Goal: Information Seeking & Learning: Learn about a topic

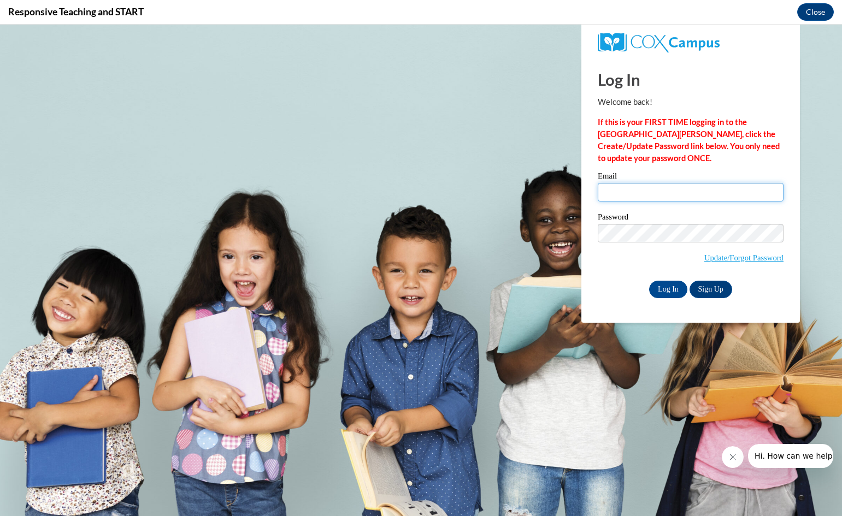
click at [614, 192] on input "Email" at bounding box center [691, 192] width 186 height 19
type input "dianeroyer24@gmail.com"
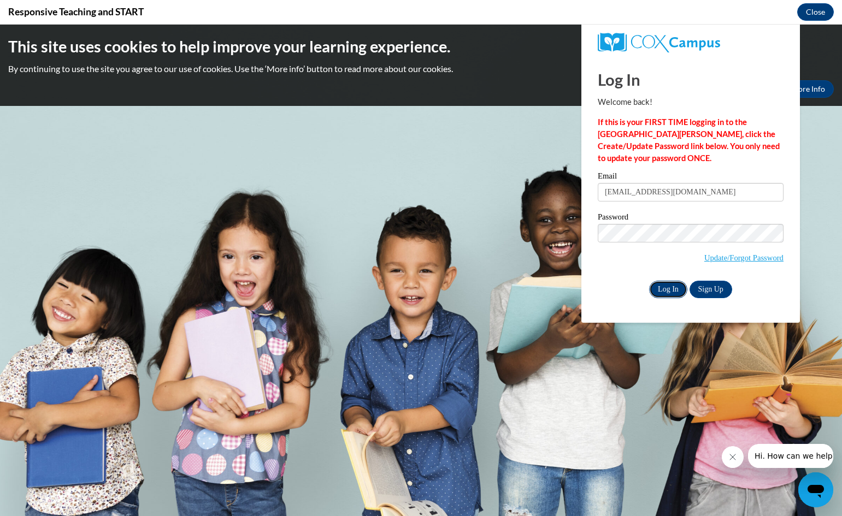
click at [665, 287] on input "Log In" at bounding box center [668, 289] width 38 height 17
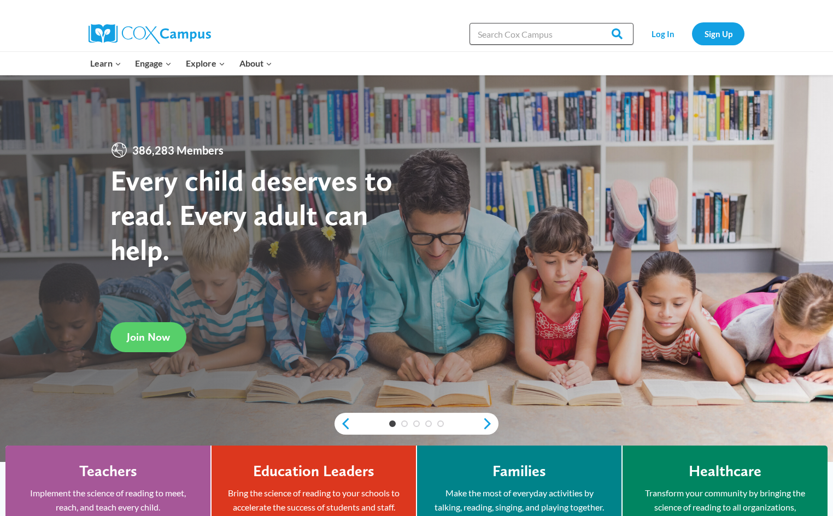
click at [547, 38] on input "Search in https://coxcampus.org/" at bounding box center [551, 34] width 164 height 22
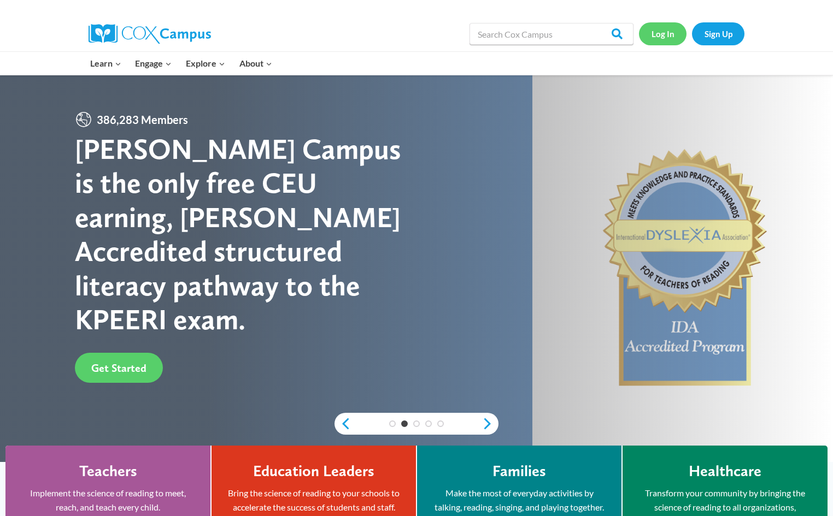
click at [664, 34] on link "Log In" at bounding box center [663, 33] width 48 height 22
click at [654, 35] on link "Log In" at bounding box center [663, 33] width 48 height 22
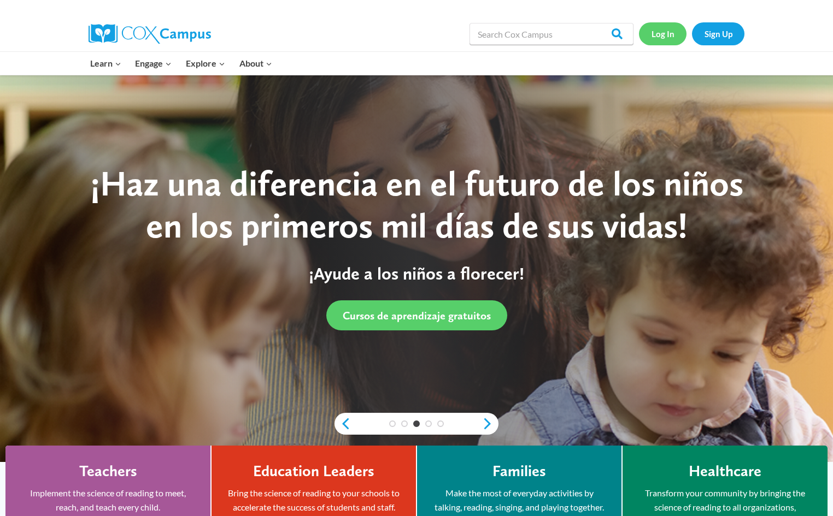
click at [654, 35] on link "Log In" at bounding box center [663, 33] width 48 height 22
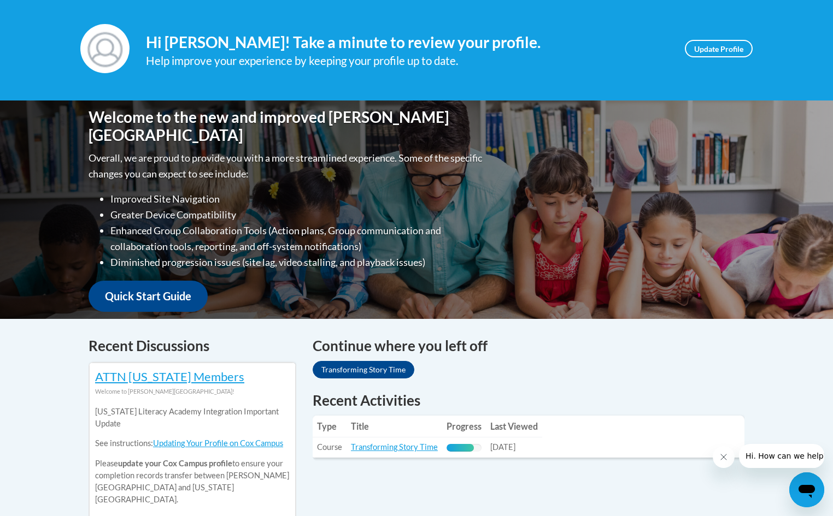
scroll to position [219, 0]
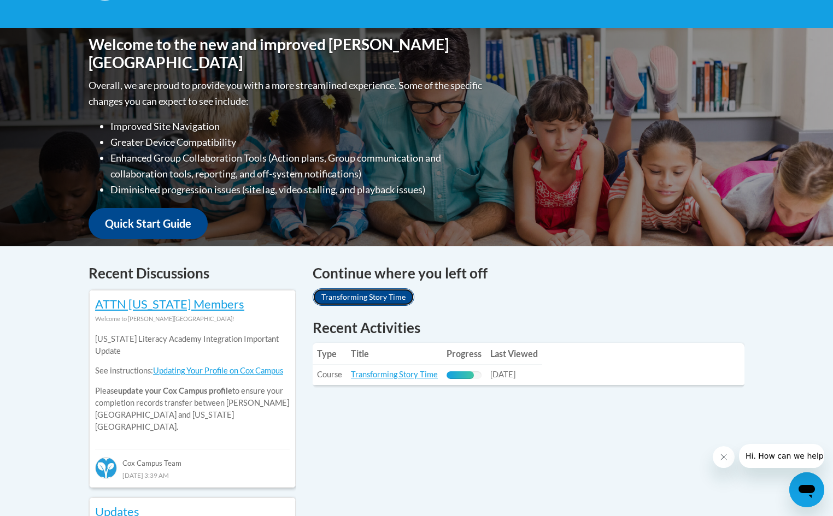
click at [374, 296] on link "Transforming Story Time" at bounding box center [363, 296] width 102 height 17
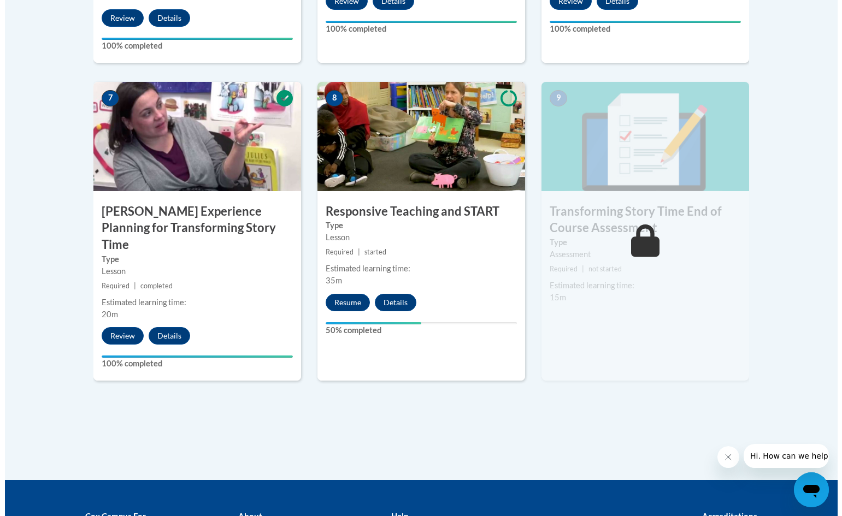
scroll to position [929, 0]
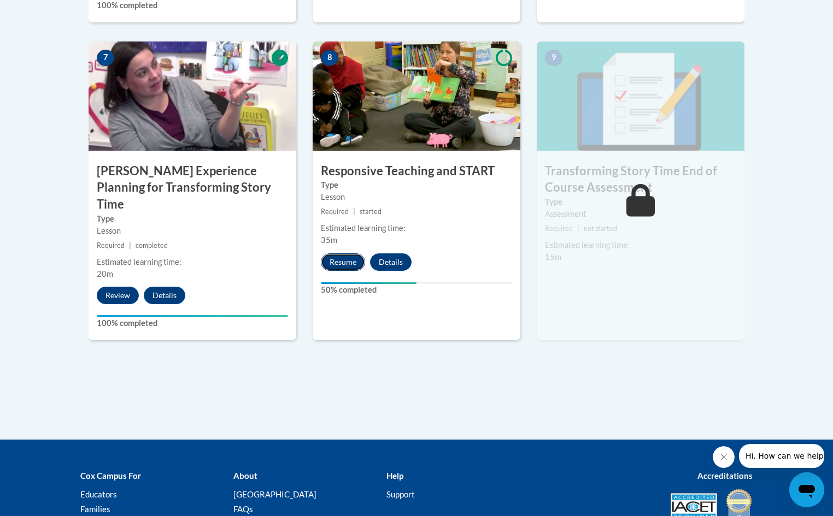
click at [345, 263] on button "Resume" at bounding box center [343, 261] width 44 height 17
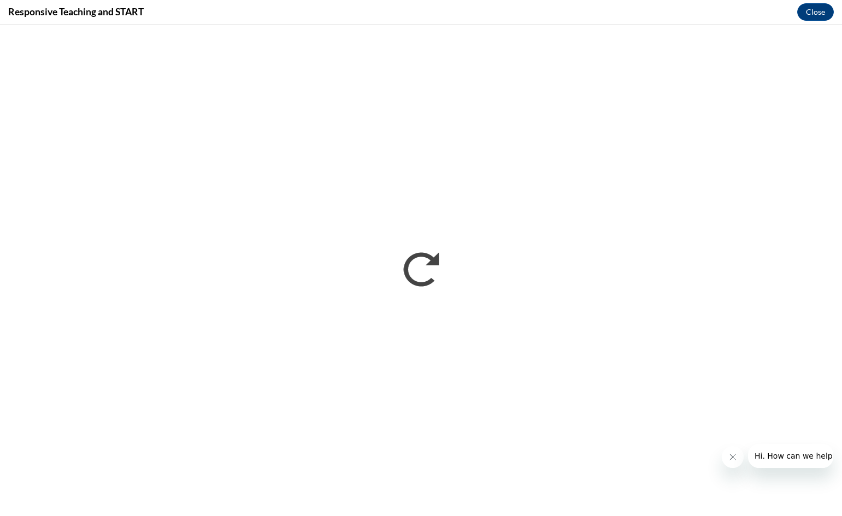
scroll to position [0, 0]
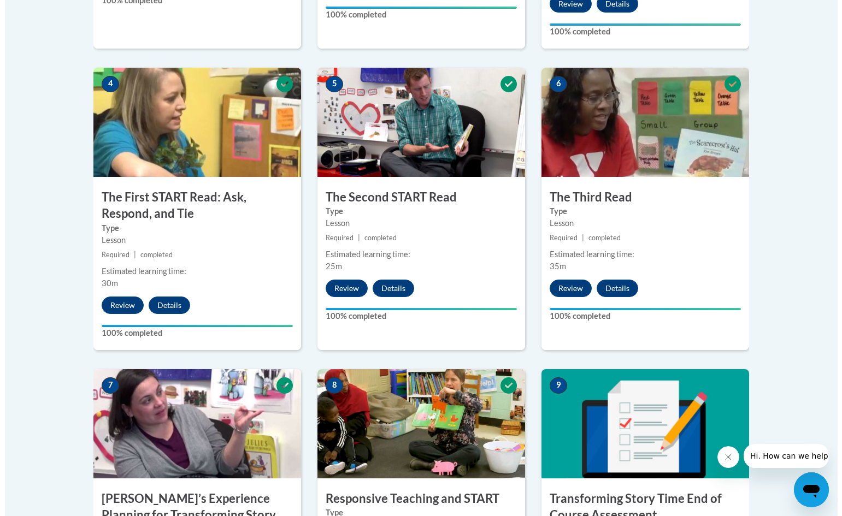
scroll to position [983, 0]
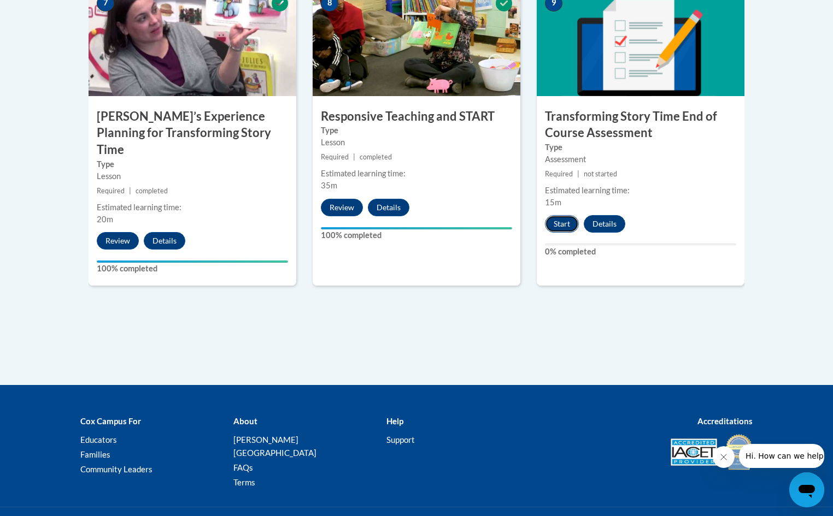
click at [565, 226] on button "Start" at bounding box center [562, 223] width 34 height 17
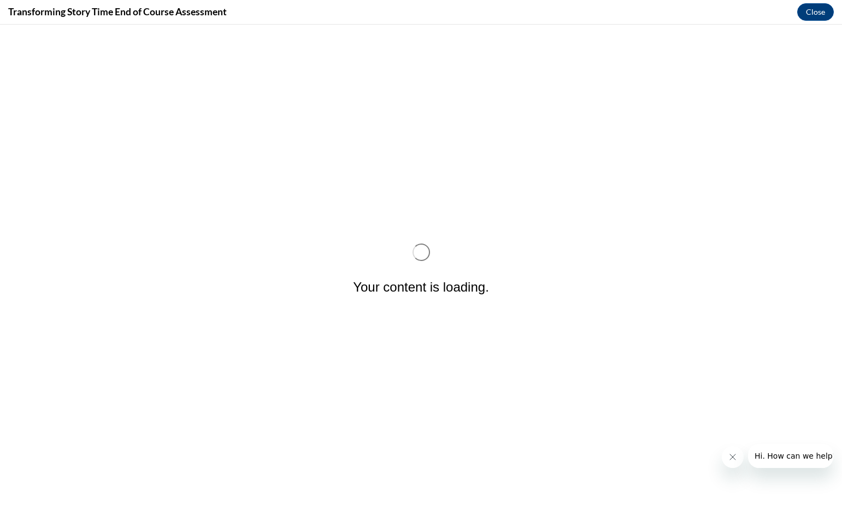
scroll to position [0, 0]
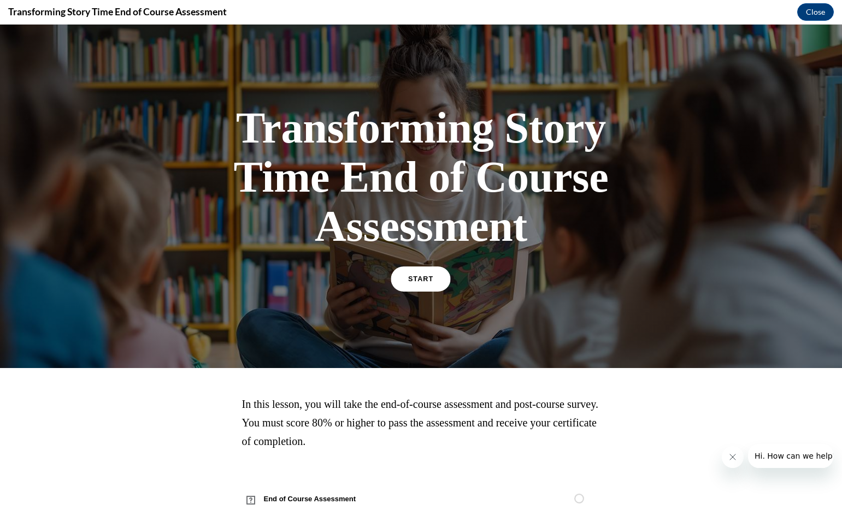
click at [421, 275] on link "START" at bounding box center [421, 279] width 60 height 25
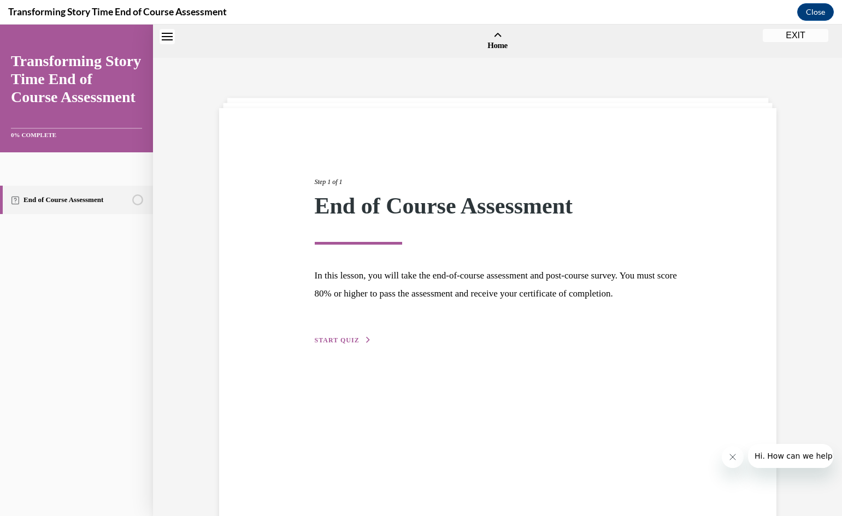
scroll to position [34, 0]
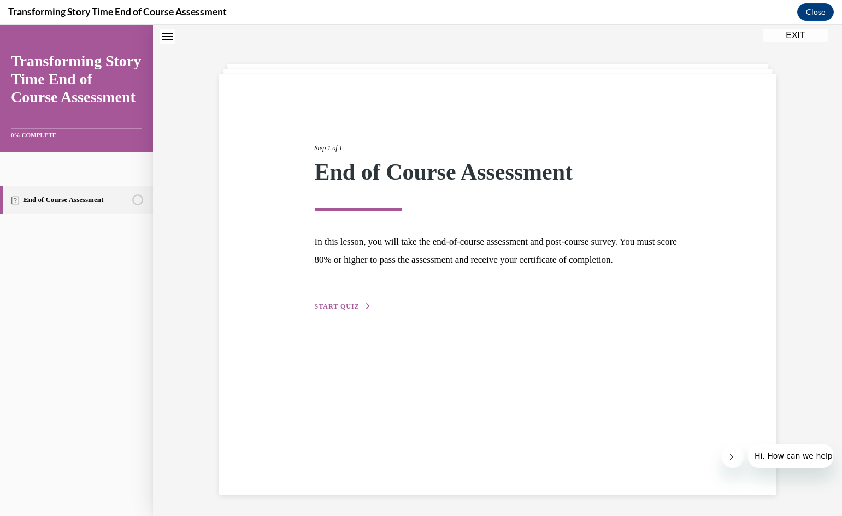
click at [344, 310] on span "START QUIZ" at bounding box center [337, 307] width 45 height 8
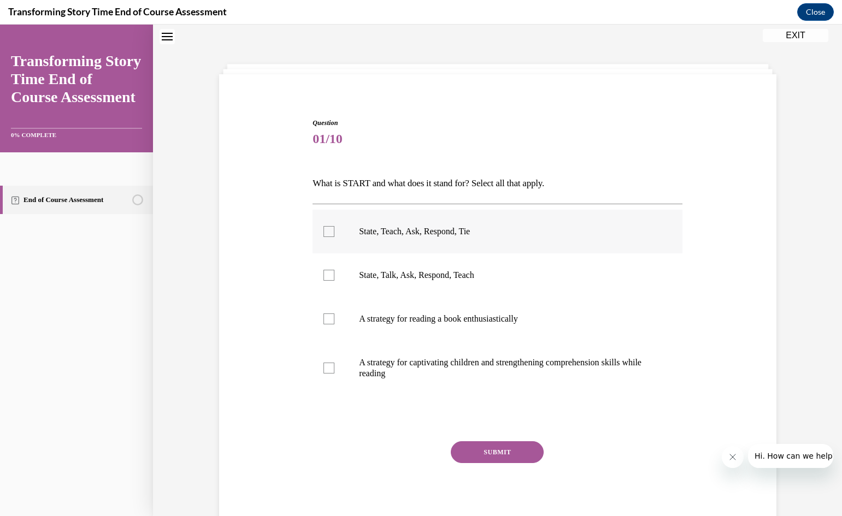
click at [323, 229] on div at bounding box center [328, 231] width 11 height 11
click at [323, 229] on input "State, Teach, Ask, Respond, Tie" at bounding box center [328, 231] width 11 height 11
checkbox input "true"
click at [323, 369] on div at bounding box center [328, 368] width 11 height 11
click at [323, 369] on input "A strategy for captivating children and strengthening comprehension skills whil…" at bounding box center [328, 368] width 11 height 11
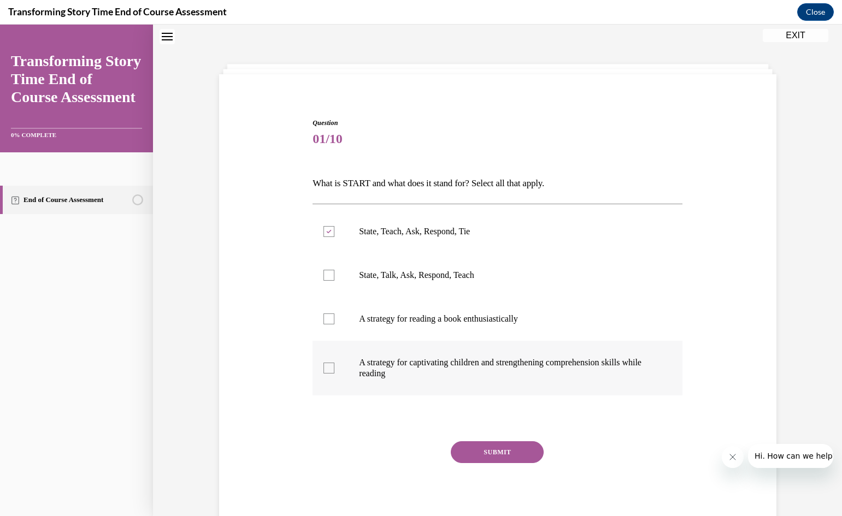
checkbox input "true"
click at [494, 452] on button "SUBMIT" at bounding box center [497, 452] width 93 height 22
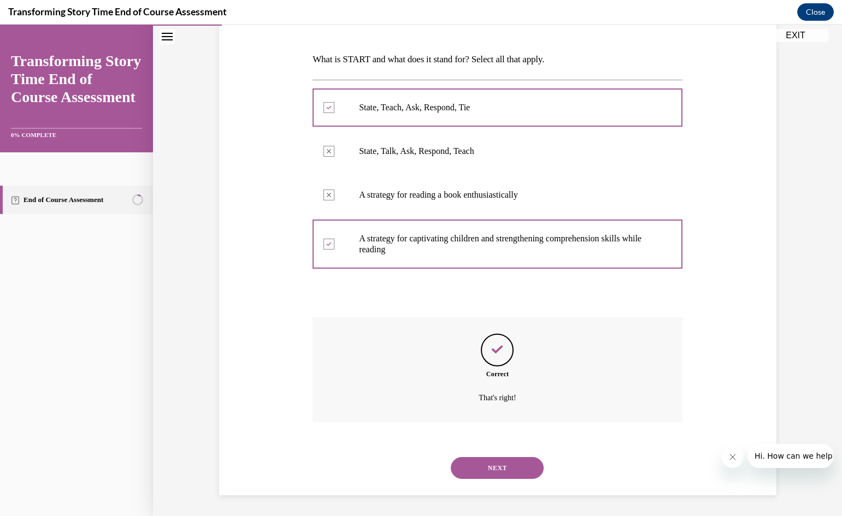
scroll to position [159, 0]
click at [495, 465] on button "NEXT" at bounding box center [497, 467] width 93 height 22
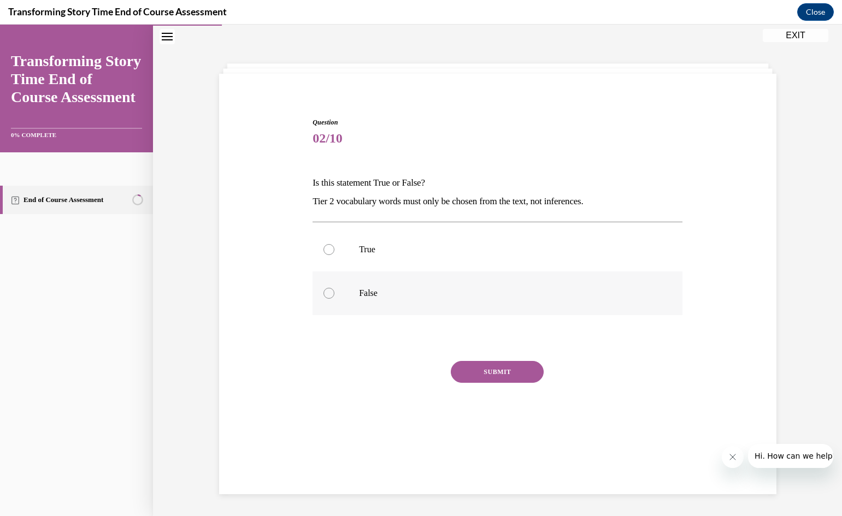
click at [323, 293] on div at bounding box center [328, 293] width 11 height 11
click at [323, 293] on input "False" at bounding box center [328, 293] width 11 height 11
radio input "true"
click at [492, 369] on button "SUBMIT" at bounding box center [497, 372] width 93 height 22
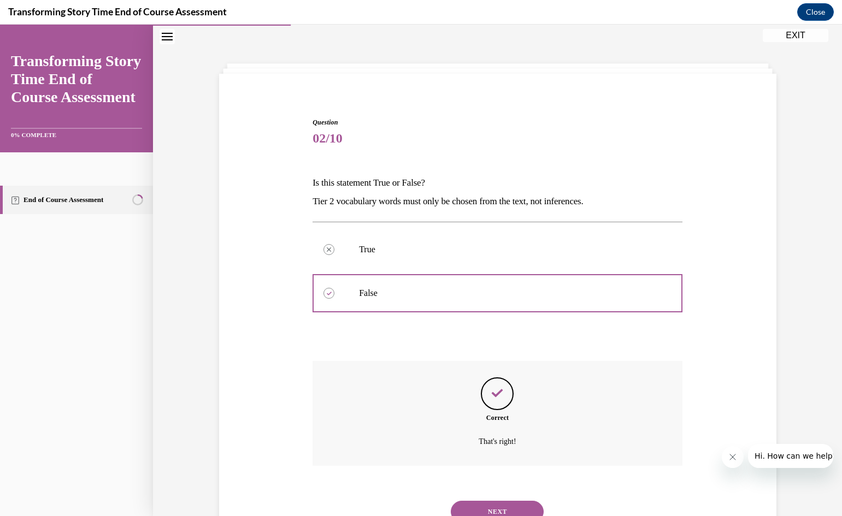
scroll to position [79, 0]
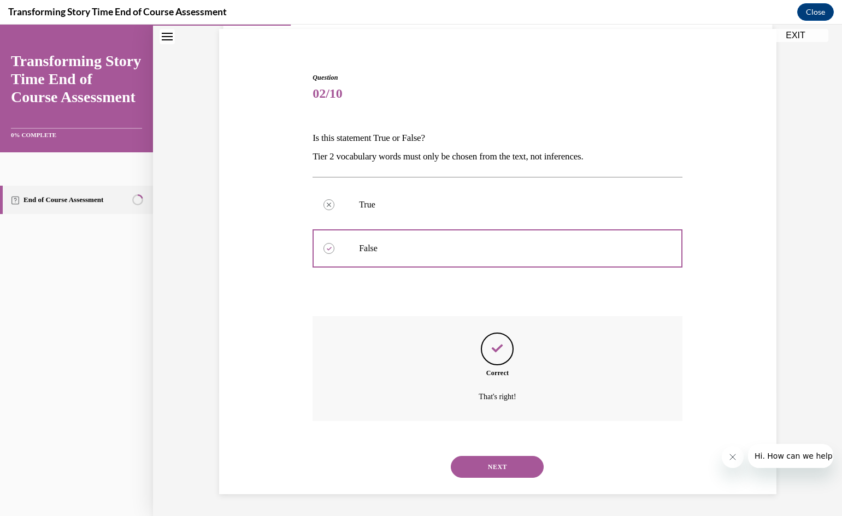
click at [491, 467] on button "NEXT" at bounding box center [497, 467] width 93 height 22
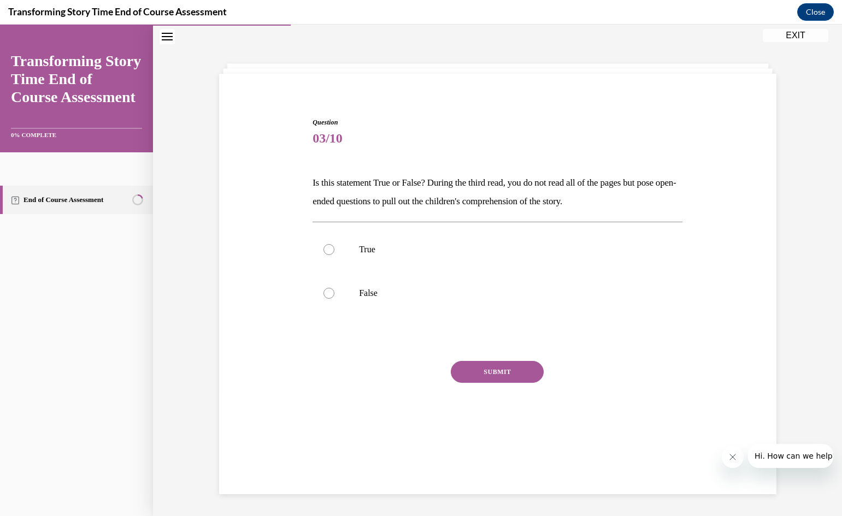
scroll to position [34, 0]
click at [324, 250] on div at bounding box center [328, 249] width 11 height 11
click at [324, 250] on input "True" at bounding box center [328, 249] width 11 height 11
radio input "true"
click at [510, 376] on button "SUBMIT" at bounding box center [497, 372] width 93 height 22
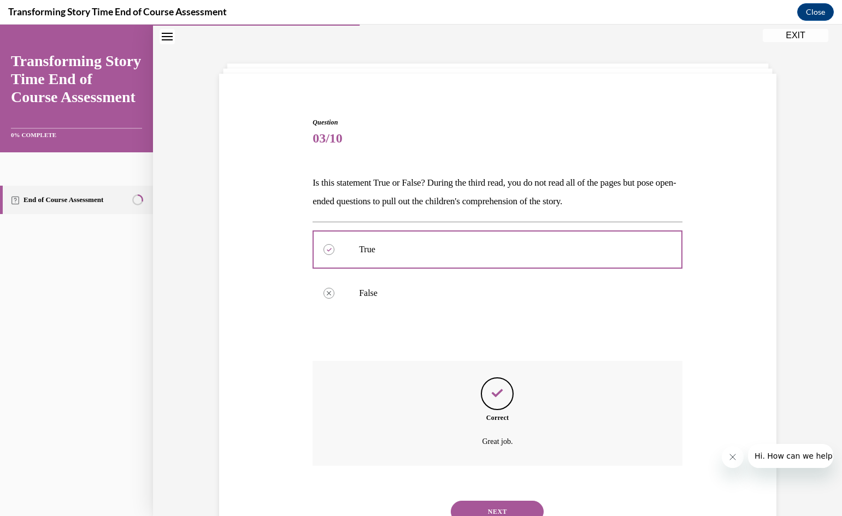
scroll to position [79, 0]
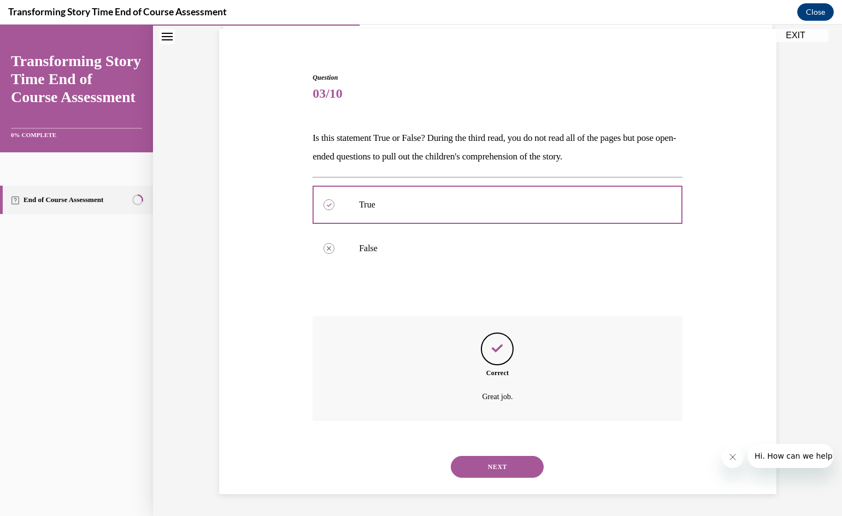
click at [498, 468] on button "NEXT" at bounding box center [497, 467] width 93 height 22
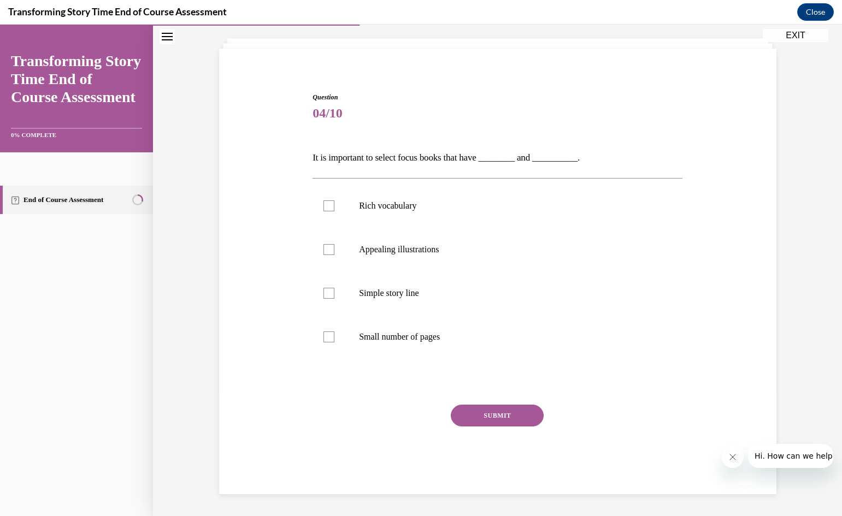
scroll to position [38, 0]
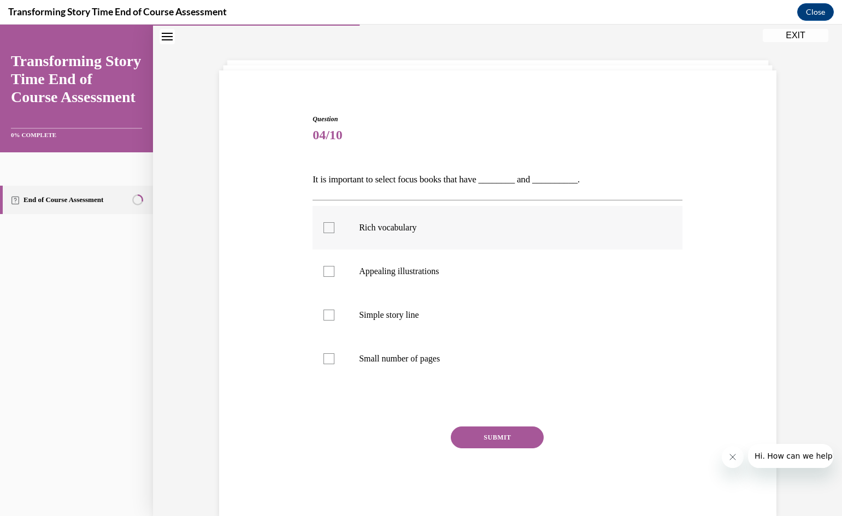
click at [323, 226] on div at bounding box center [328, 227] width 11 height 11
click at [323, 226] on input "Rich vocabulary" at bounding box center [328, 227] width 11 height 11
checkbox input "true"
click at [323, 272] on div at bounding box center [328, 271] width 11 height 11
click at [323, 272] on input "Appealing illustrations" at bounding box center [328, 271] width 11 height 11
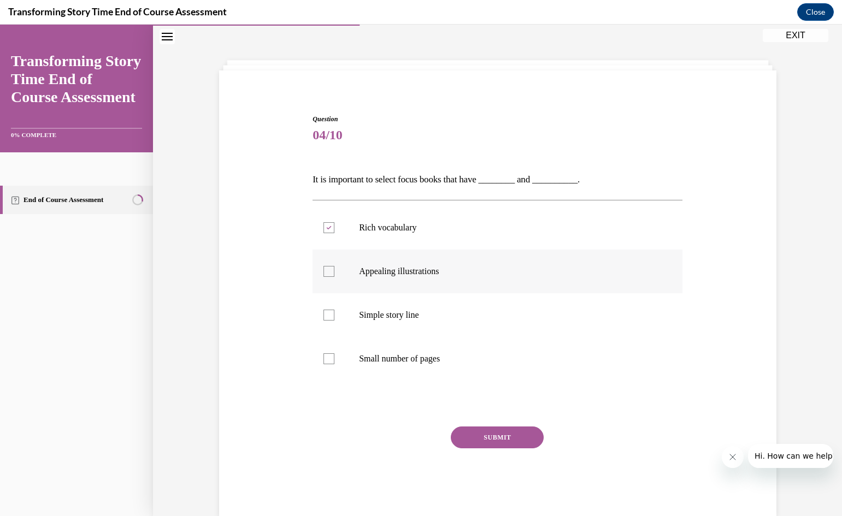
checkbox input "true"
click at [488, 440] on button "SUBMIT" at bounding box center [497, 438] width 93 height 22
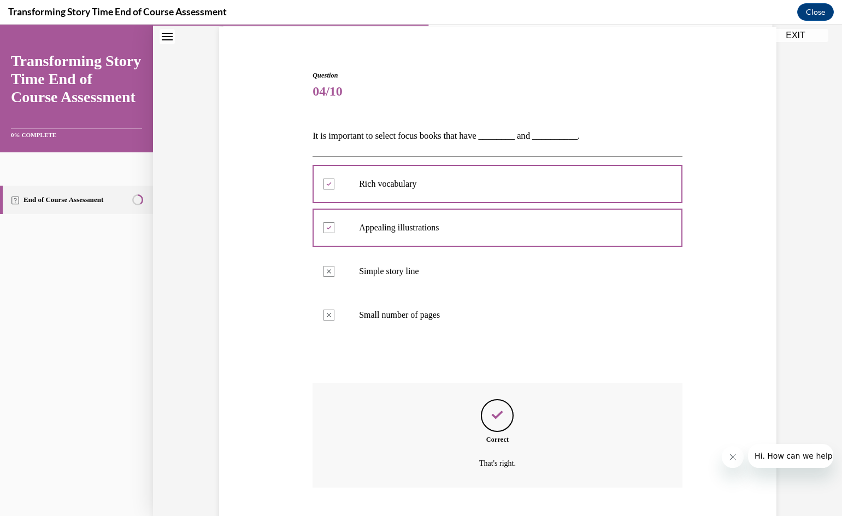
scroll to position [148, 0]
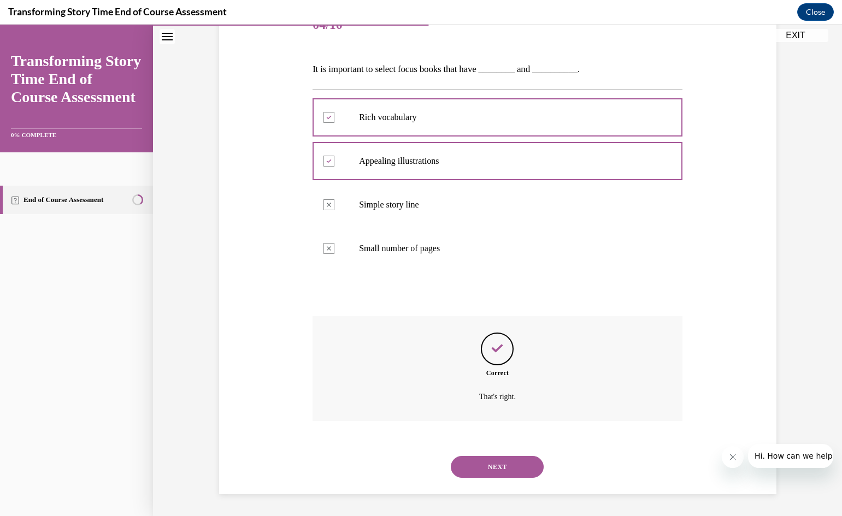
click at [481, 469] on button "NEXT" at bounding box center [497, 467] width 93 height 22
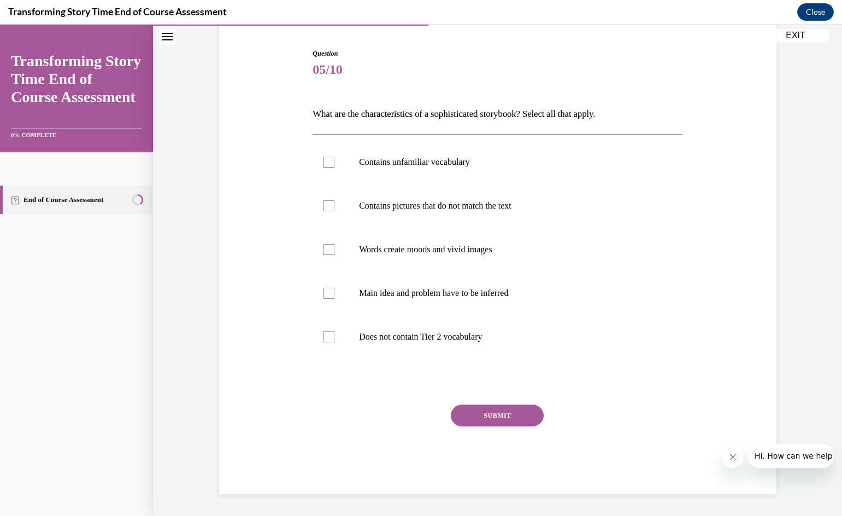
scroll to position [103, 0]
click at [323, 205] on div at bounding box center [328, 206] width 11 height 11
click at [323, 205] on input "Contains pictures that do not match the text" at bounding box center [328, 206] width 11 height 11
checkbox input "true"
click at [325, 249] on div at bounding box center [328, 249] width 11 height 11
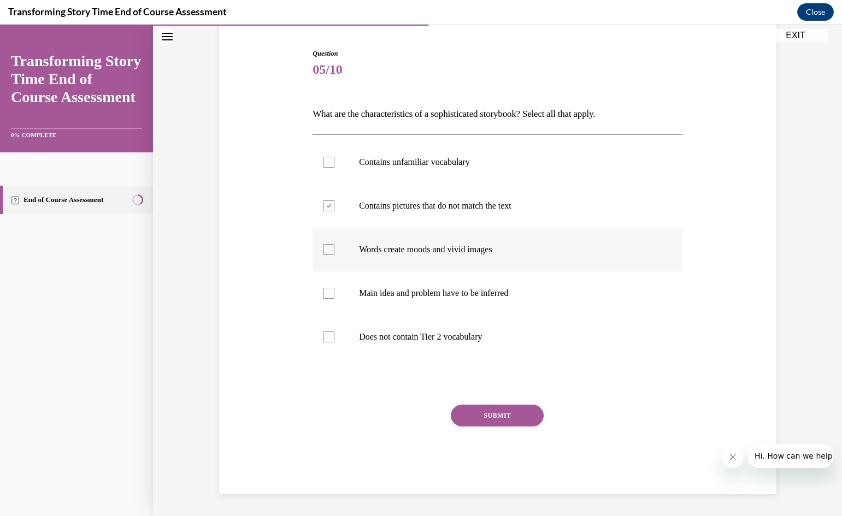
click at [325, 249] on input "Words create moods and vivid images" at bounding box center [328, 249] width 11 height 11
checkbox input "true"
click at [323, 296] on div at bounding box center [328, 293] width 11 height 11
click at [323, 296] on input "Main idea and problem have to be inferred" at bounding box center [328, 293] width 11 height 11
checkbox input "true"
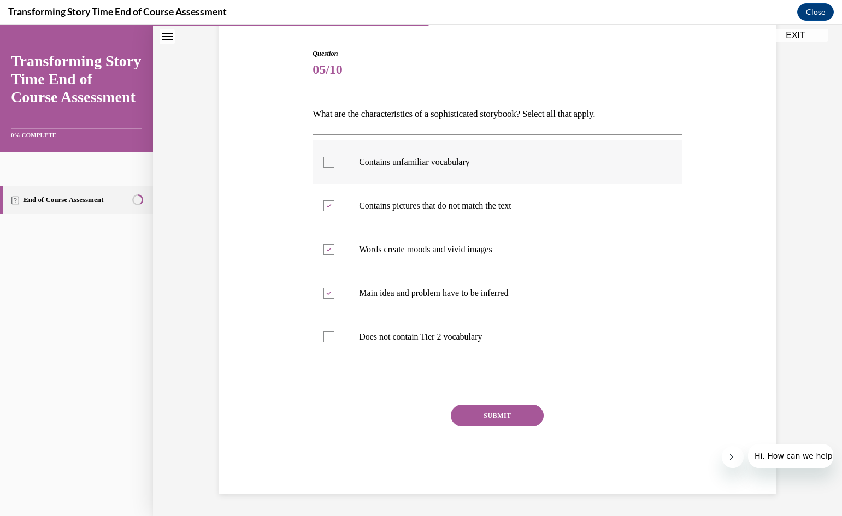
click at [324, 162] on div at bounding box center [328, 162] width 11 height 11
click at [324, 162] on input "Contains unfamiliar vocabulary" at bounding box center [328, 162] width 11 height 11
checkbox input "true"
click at [492, 419] on button "SUBMIT" at bounding box center [497, 416] width 93 height 22
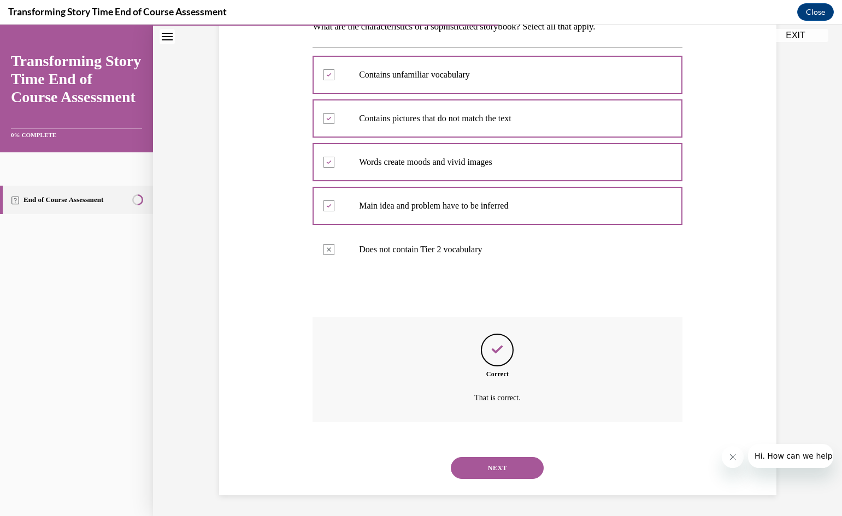
scroll to position [192, 0]
click at [493, 468] on button "NEXT" at bounding box center [497, 467] width 93 height 22
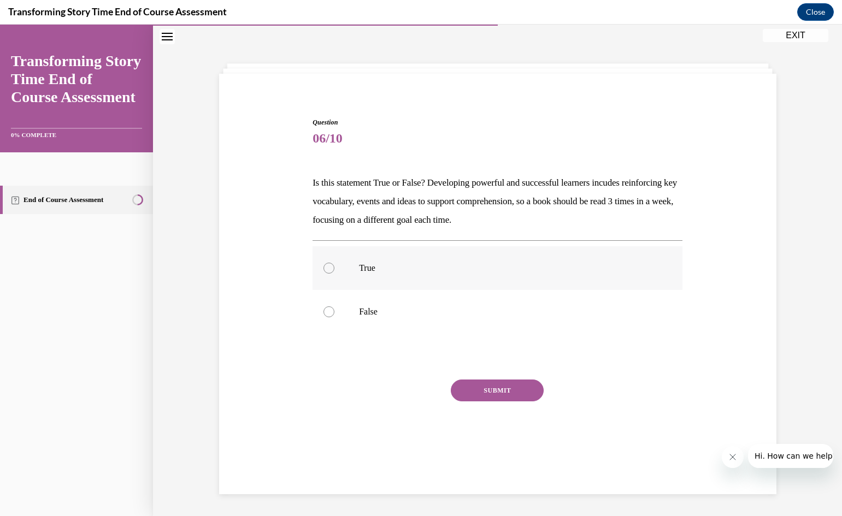
click at [327, 269] on div at bounding box center [328, 268] width 11 height 11
click at [327, 269] on input "True" at bounding box center [328, 268] width 11 height 11
radio input "true"
click at [480, 394] on button "SUBMIT" at bounding box center [497, 391] width 93 height 22
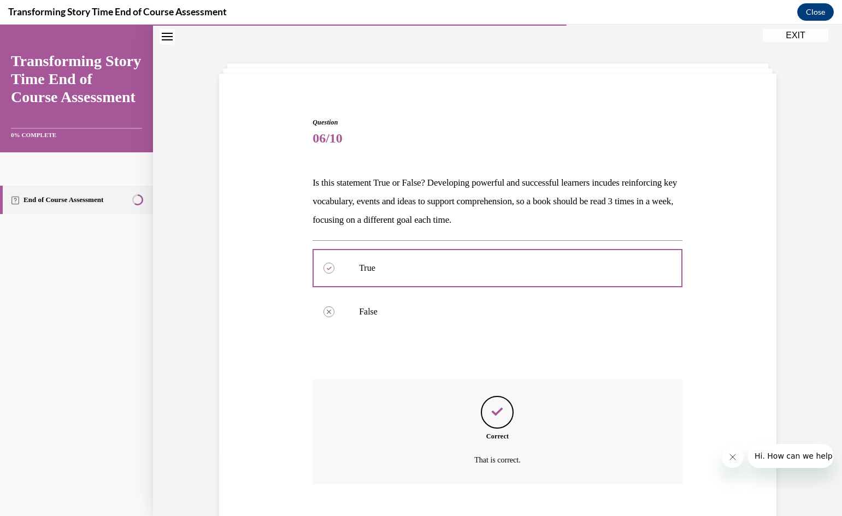
scroll to position [98, 0]
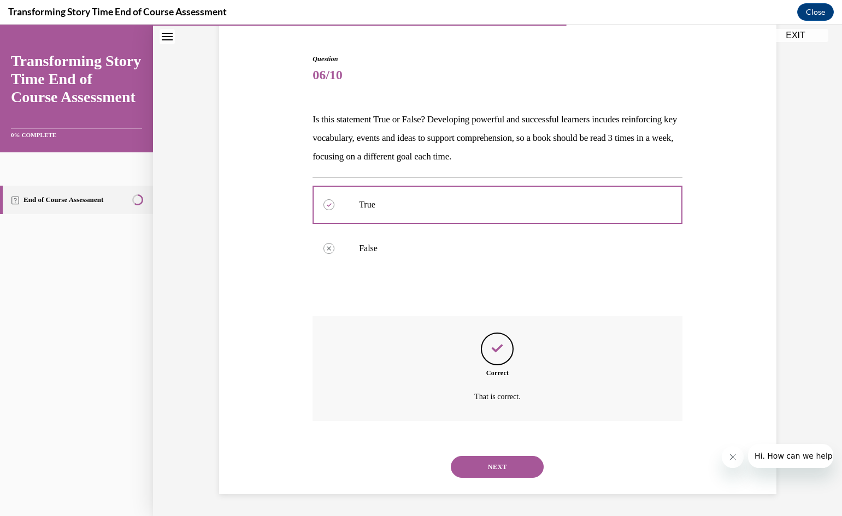
click at [495, 467] on button "NEXT" at bounding box center [497, 467] width 93 height 22
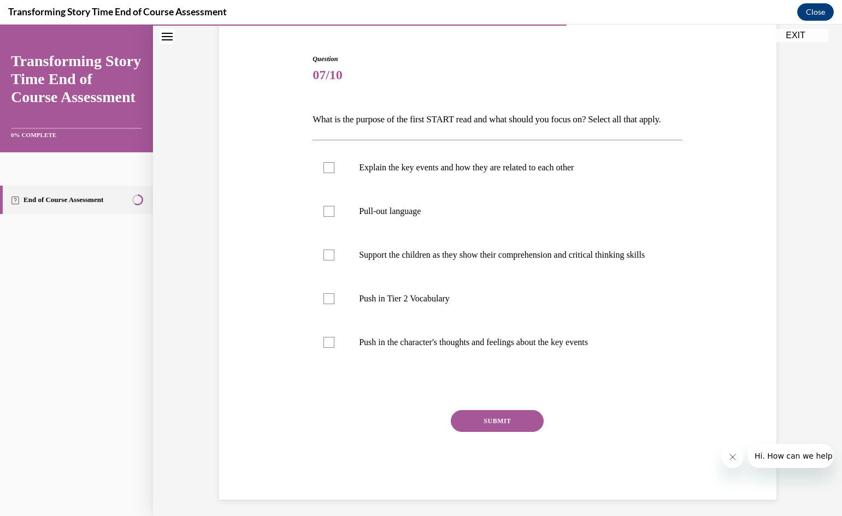
scroll to position [57, 0]
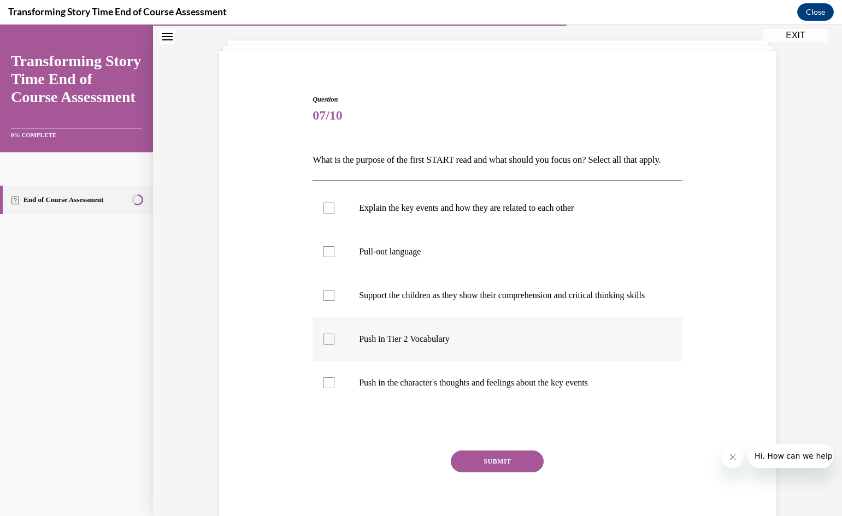
click at [323, 345] on div at bounding box center [328, 339] width 11 height 11
click at [323, 345] on input "Push in Tier 2 Vocabulary" at bounding box center [328, 339] width 11 height 11
checkbox input "true"
click at [325, 388] on div at bounding box center [328, 383] width 11 height 11
click at [325, 388] on input "Push in the character's thoughts and feelings about the key events" at bounding box center [328, 383] width 11 height 11
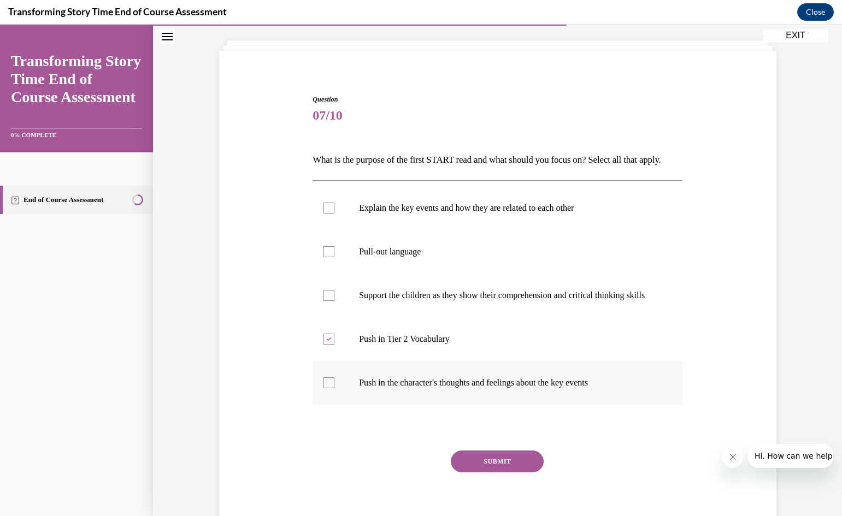
checkbox input "true"
click at [324, 214] on div at bounding box center [328, 208] width 11 height 11
click at [324, 214] on input "Explain the key events and how they are related to each other" at bounding box center [328, 208] width 11 height 11
checkbox input "true"
click at [503, 473] on button "SUBMIT" at bounding box center [497, 462] width 93 height 22
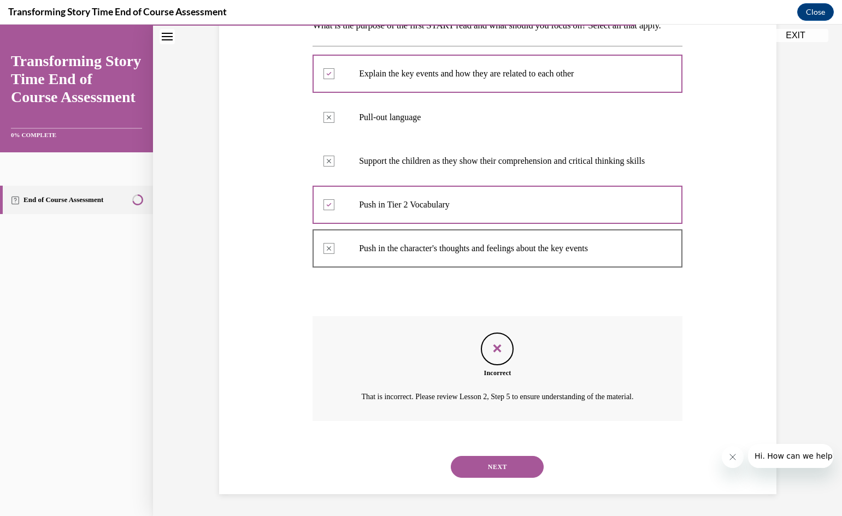
scroll to position [234, 0]
click at [479, 471] on button "NEXT" at bounding box center [497, 467] width 93 height 22
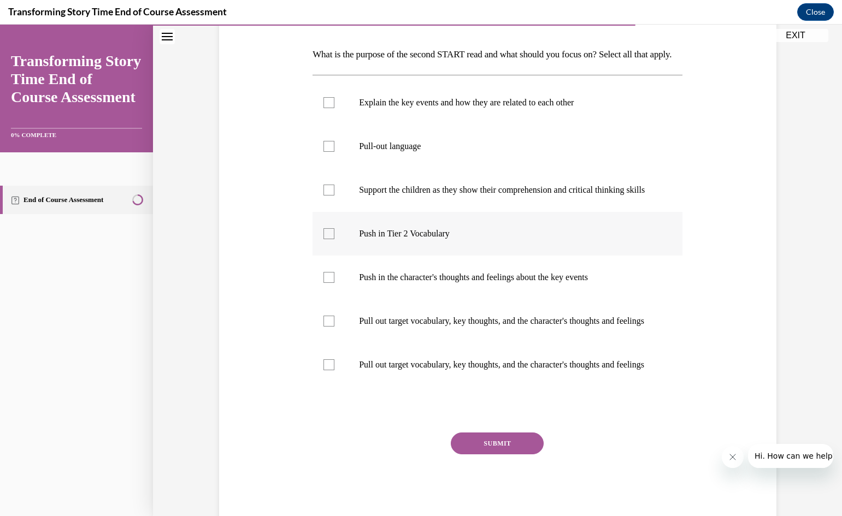
scroll to position [164, 0]
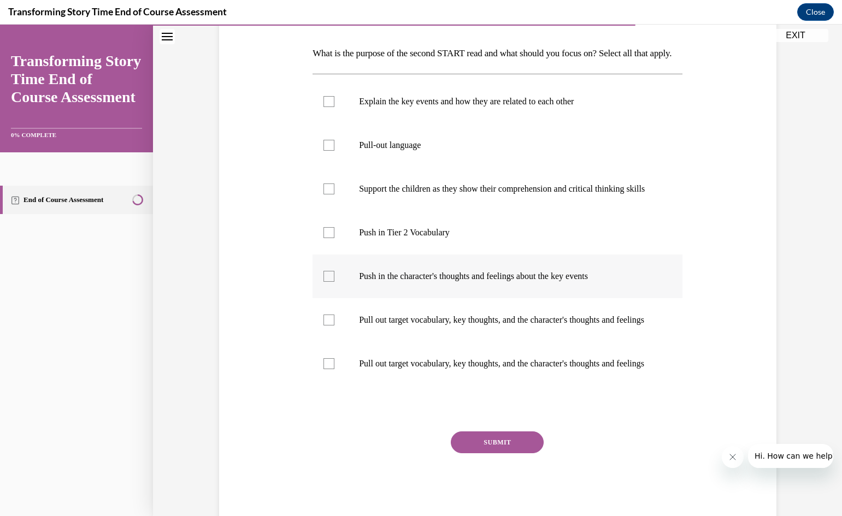
click at [327, 282] on div at bounding box center [328, 276] width 11 height 11
click at [327, 282] on input "Push in the character's thoughts and feelings about the key events" at bounding box center [328, 276] width 11 height 11
checkbox input "true"
click at [325, 326] on div at bounding box center [328, 320] width 11 height 11
click at [325, 326] on input "Pull out target vocabulary, key thoughts, and the character's thoughts and feel…" at bounding box center [328, 320] width 11 height 11
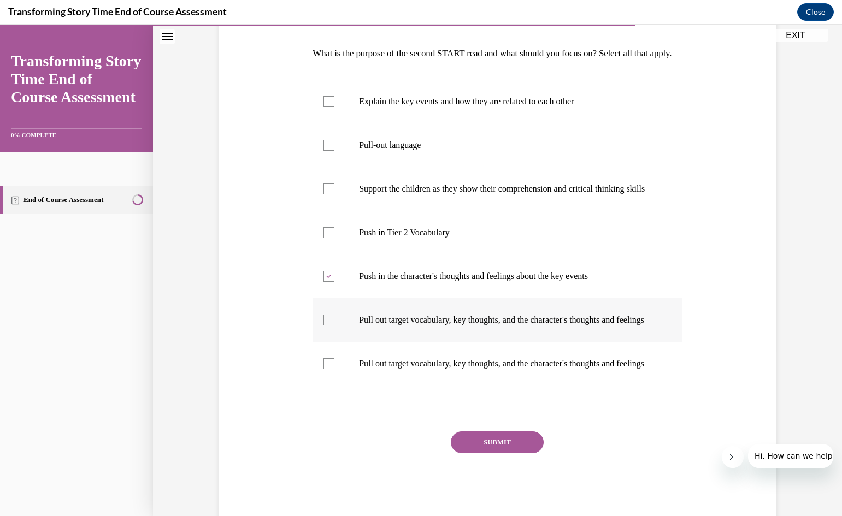
checkbox input "true"
click at [325, 369] on div at bounding box center [328, 363] width 11 height 11
click at [325, 369] on input "Pull out target vocabulary, key thoughts, and the character's thoughts and feel…" at bounding box center [328, 363] width 11 height 11
checkbox input "true"
click at [483, 453] on button "SUBMIT" at bounding box center [497, 443] width 93 height 22
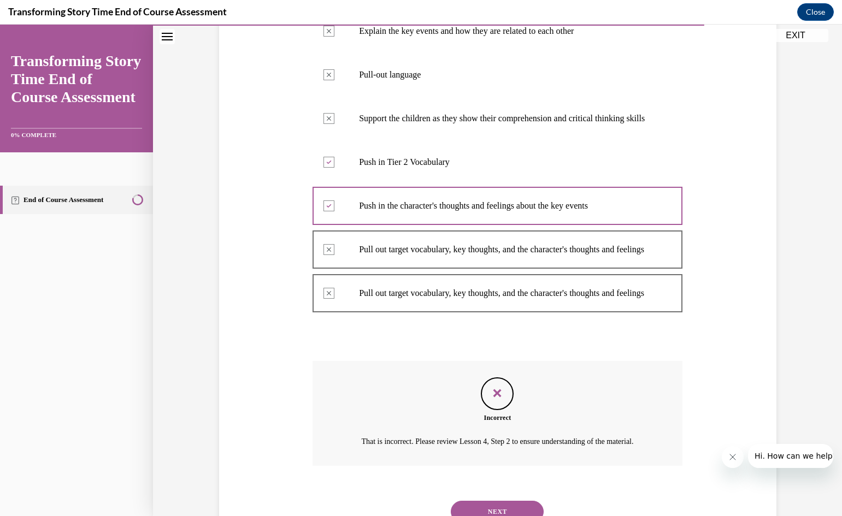
scroll to position [180, 0]
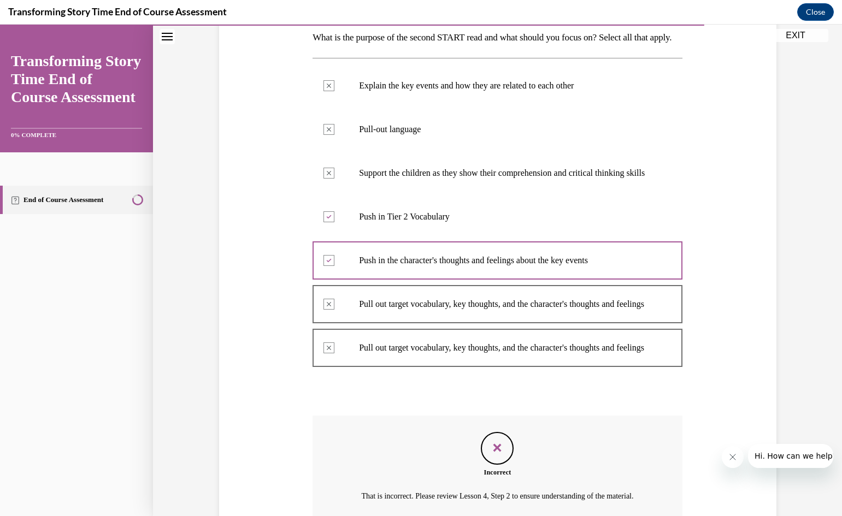
click at [490, 456] on icon "Feedback" at bounding box center [497, 448] width 16 height 16
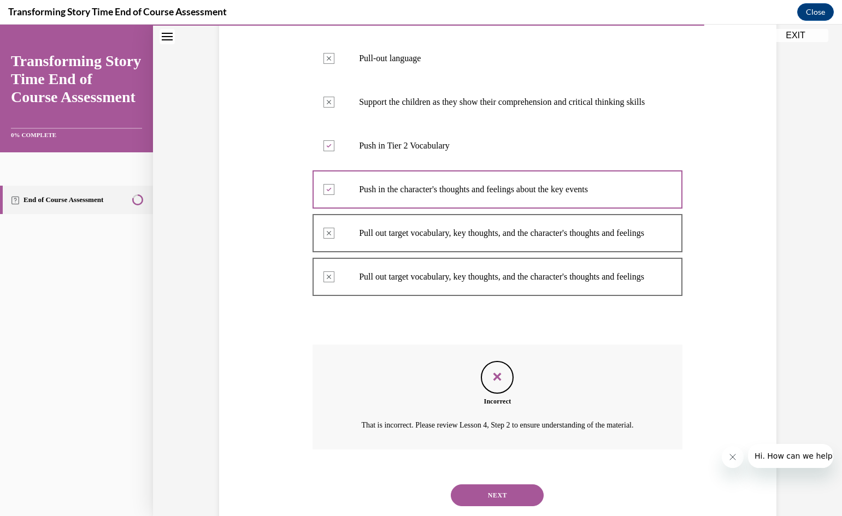
scroll to position [344, 0]
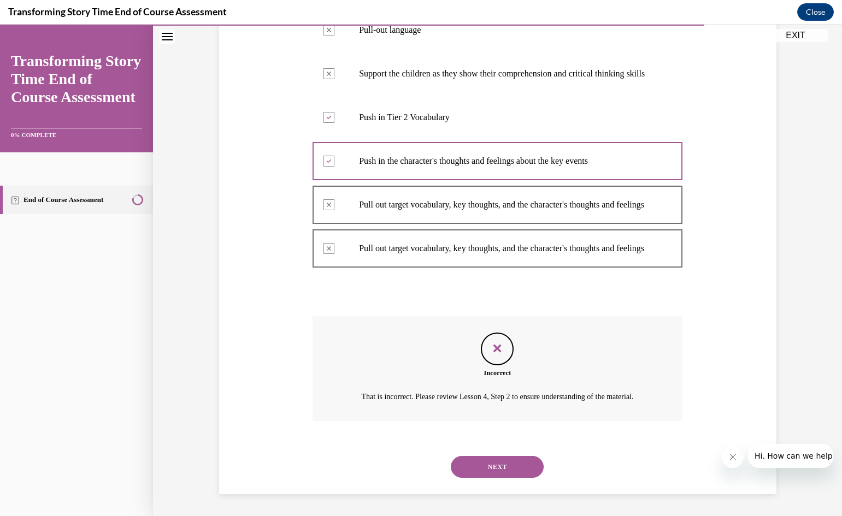
click at [493, 465] on button "NEXT" at bounding box center [497, 467] width 93 height 22
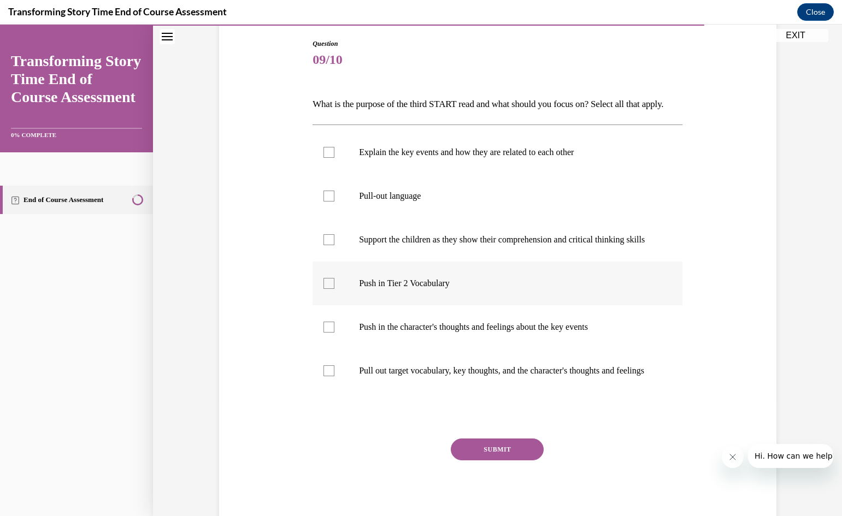
scroll to position [164, 0]
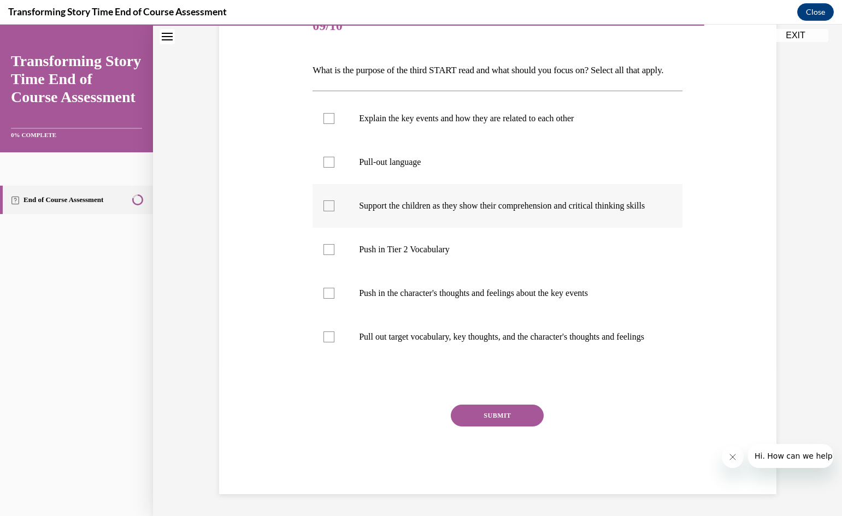
click at [323, 211] on div at bounding box center [328, 206] width 11 height 11
click at [323, 211] on input "Support the children as they show their comprehension and critical thinking ski…" at bounding box center [328, 206] width 11 height 11
checkbox input "true"
click at [323, 164] on div at bounding box center [328, 162] width 11 height 11
click at [323, 164] on input "Pull-out language" at bounding box center [328, 162] width 11 height 11
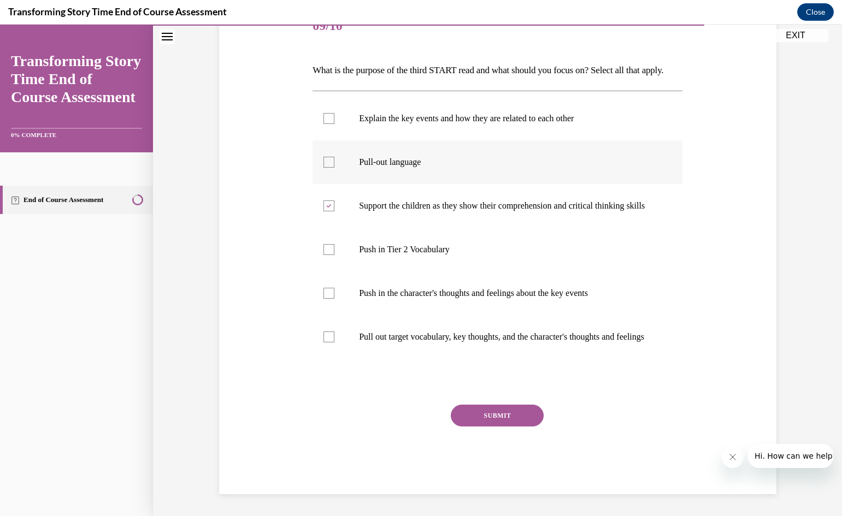
checkbox input "true"
click at [501, 427] on button "SUBMIT" at bounding box center [497, 416] width 93 height 22
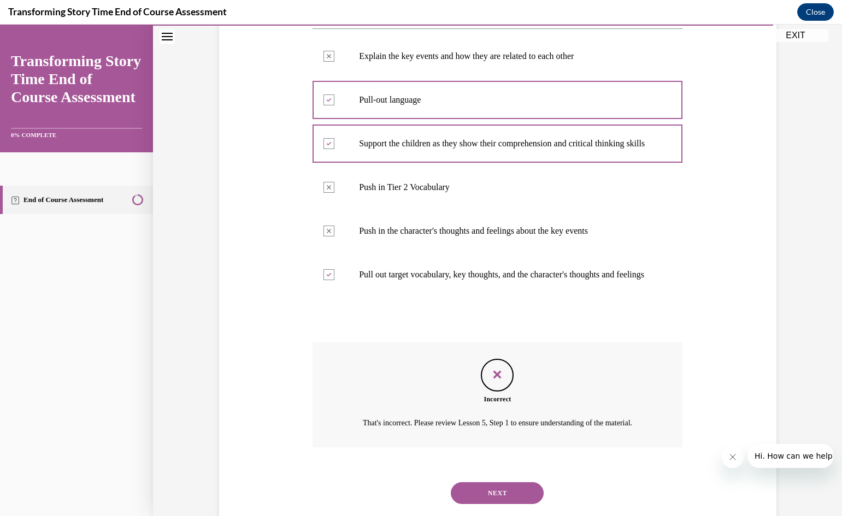
scroll to position [289, 0]
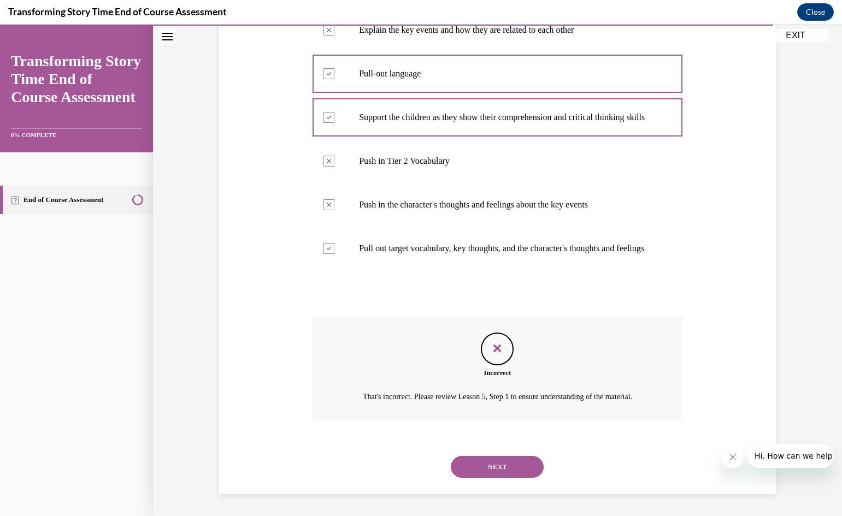
click at [493, 467] on button "NEXT" at bounding box center [497, 467] width 93 height 22
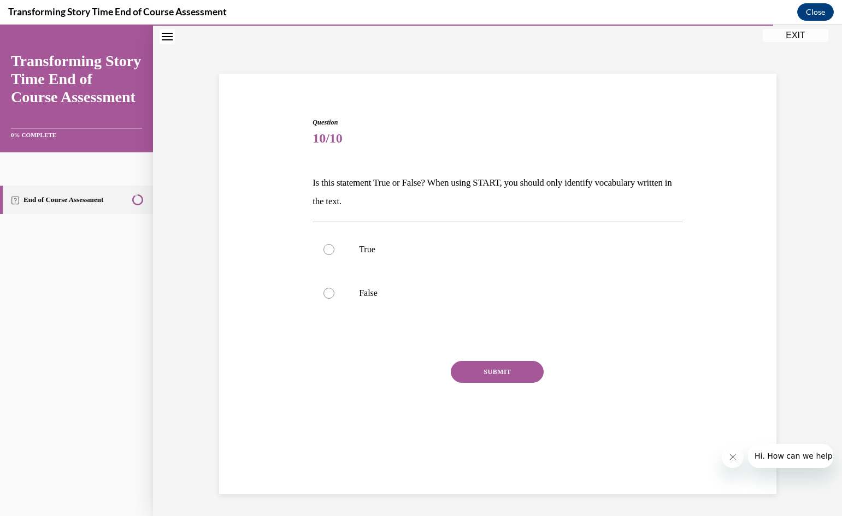
scroll to position [34, 0]
click at [323, 290] on div at bounding box center [328, 293] width 11 height 11
click at [323, 290] on input "False" at bounding box center [328, 293] width 11 height 11
radio input "true"
click at [497, 374] on button "SUBMIT" at bounding box center [497, 372] width 93 height 22
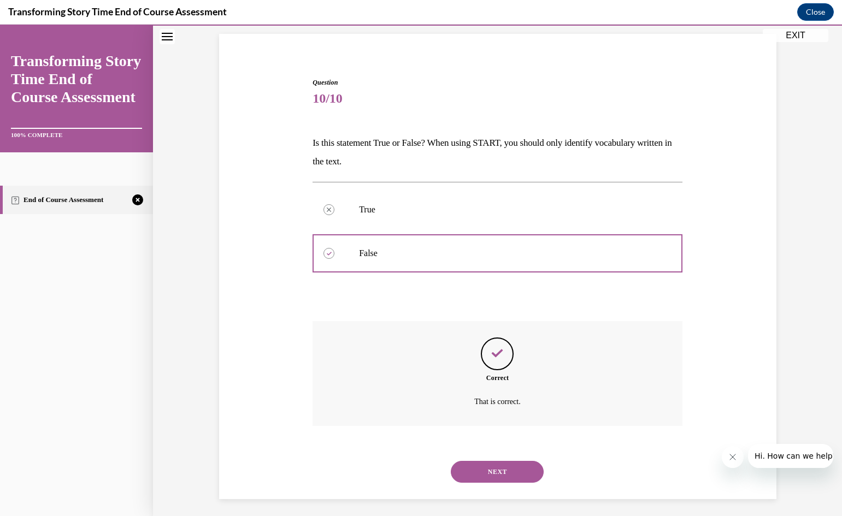
scroll to position [79, 0]
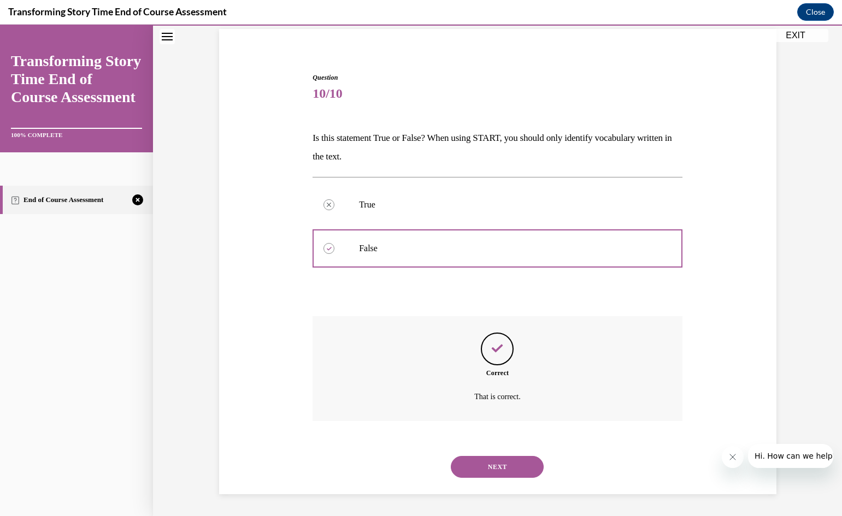
click at [504, 465] on button "NEXT" at bounding box center [497, 467] width 93 height 22
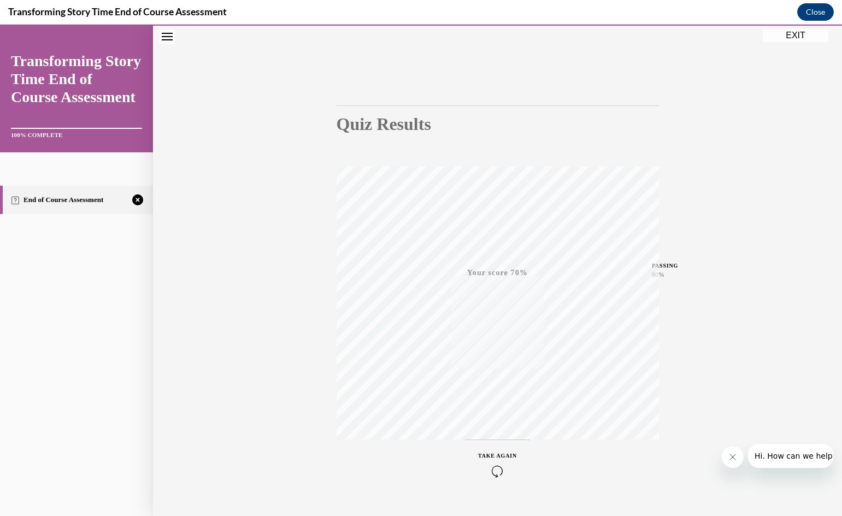
scroll to position [68, 0]
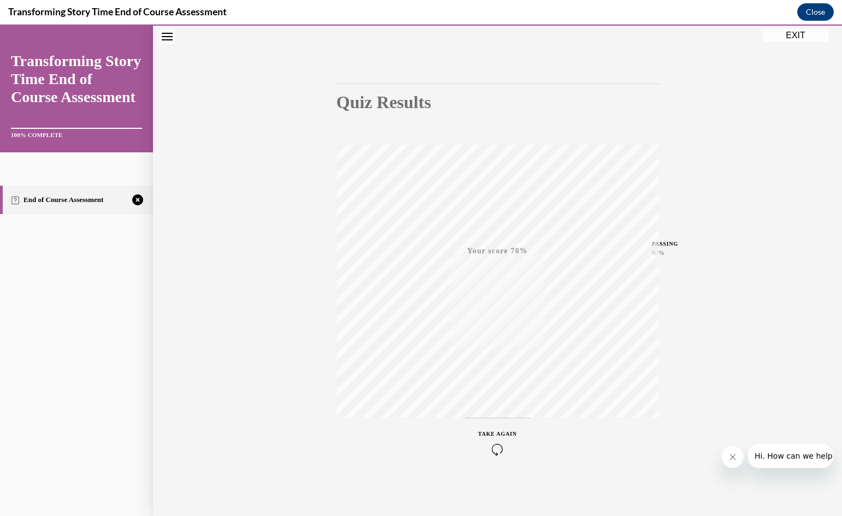
click at [496, 431] on div "TAKE AGAIN" at bounding box center [497, 443] width 39 height 26
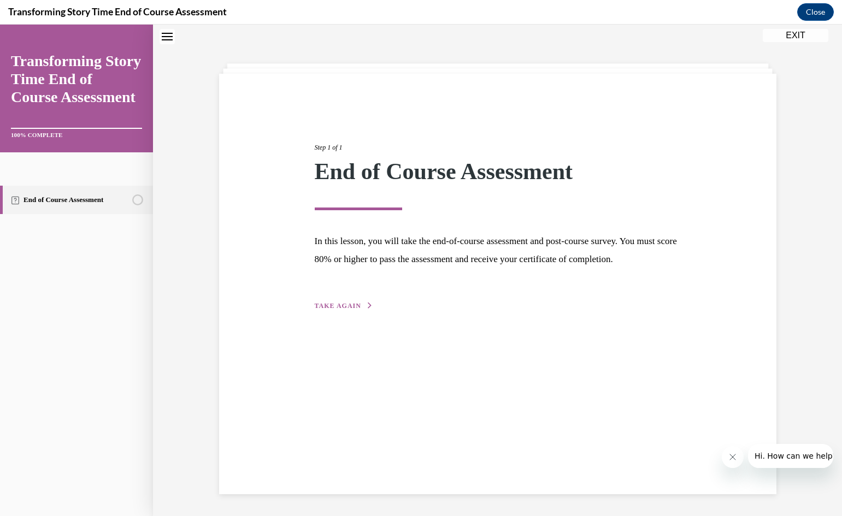
click at [345, 310] on span "TAKE AGAIN" at bounding box center [338, 306] width 46 height 8
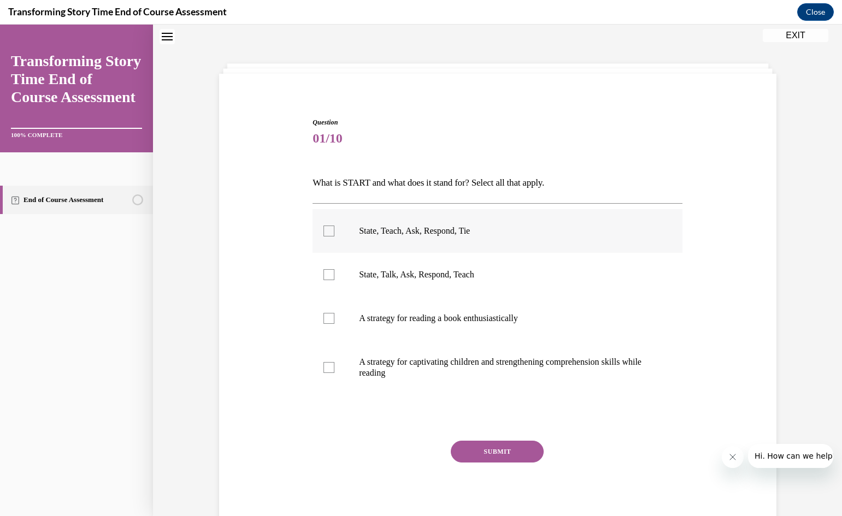
click at [324, 232] on div at bounding box center [328, 231] width 11 height 11
click at [324, 232] on input "State, Teach, Ask, Respond, Tie" at bounding box center [328, 231] width 11 height 11
checkbox input "true"
click at [325, 368] on div at bounding box center [328, 367] width 11 height 11
click at [325, 368] on input "A strategy for captivating children and strengthening comprehension skills whil…" at bounding box center [328, 367] width 11 height 11
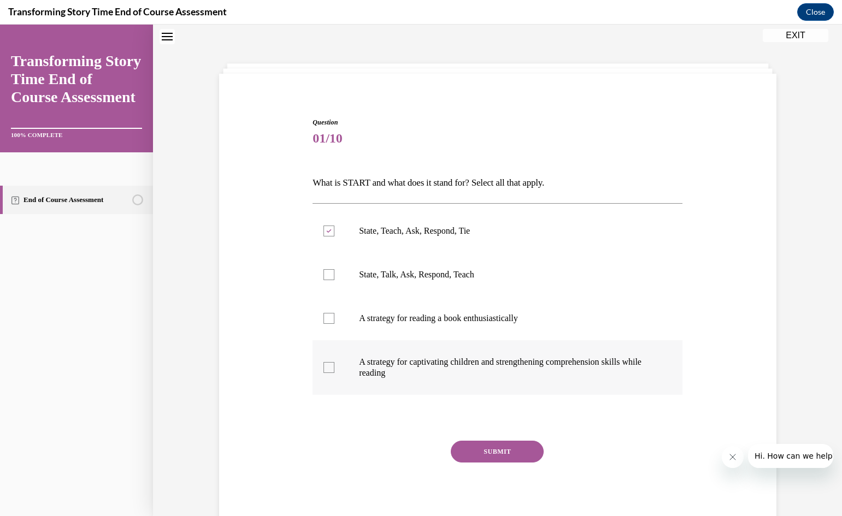
checkbox input "true"
click at [499, 457] on button "SUBMIT" at bounding box center [497, 452] width 93 height 22
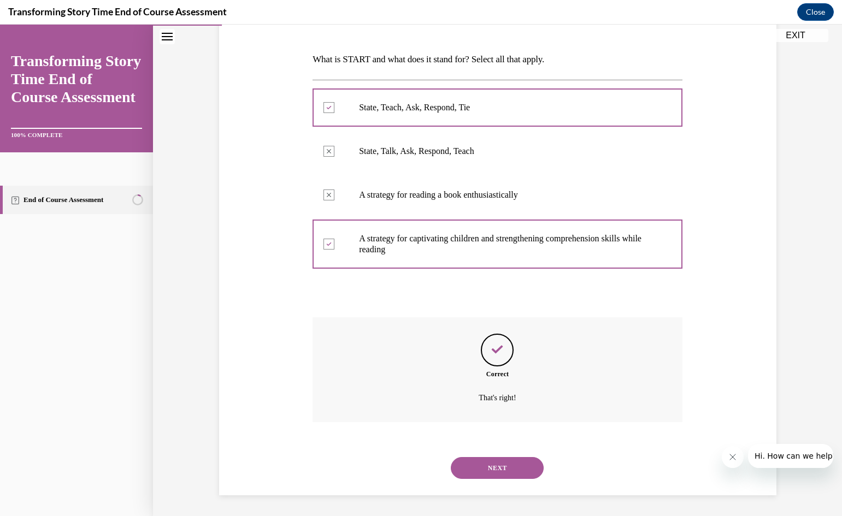
scroll to position [159, 0]
click at [494, 465] on button "NEXT" at bounding box center [497, 467] width 93 height 22
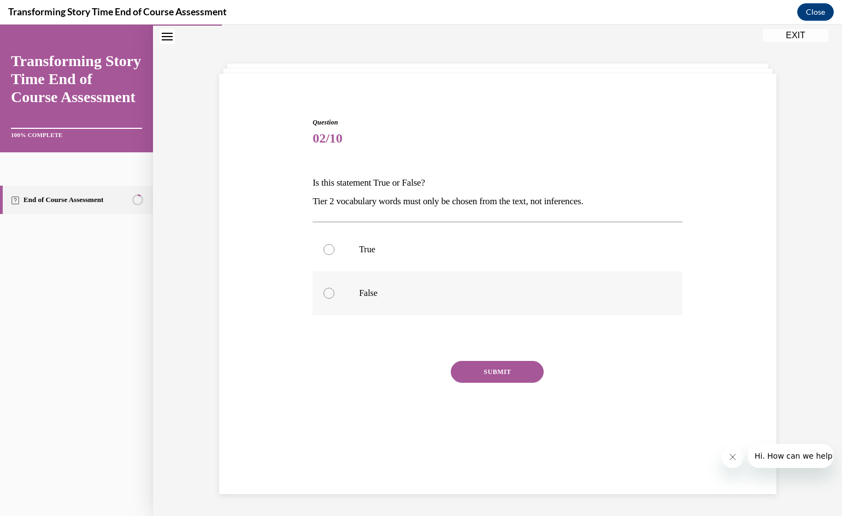
click at [323, 293] on div at bounding box center [328, 293] width 11 height 11
click at [323, 293] on input "False" at bounding box center [328, 293] width 11 height 11
radio input "true"
click at [496, 375] on button "SUBMIT" at bounding box center [497, 372] width 93 height 22
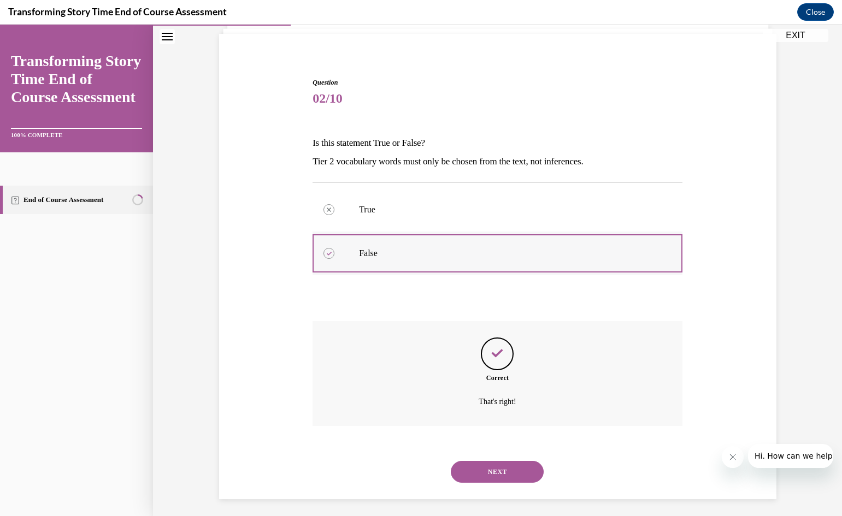
scroll to position [79, 0]
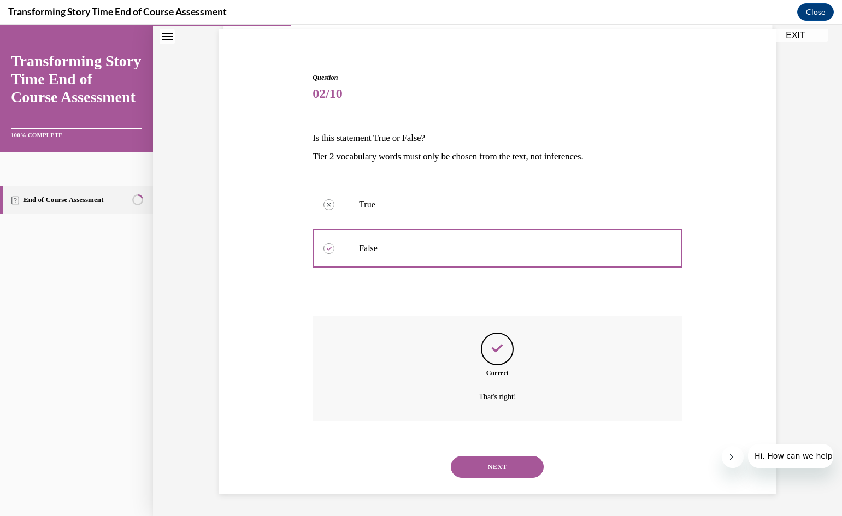
click at [493, 470] on button "NEXT" at bounding box center [497, 467] width 93 height 22
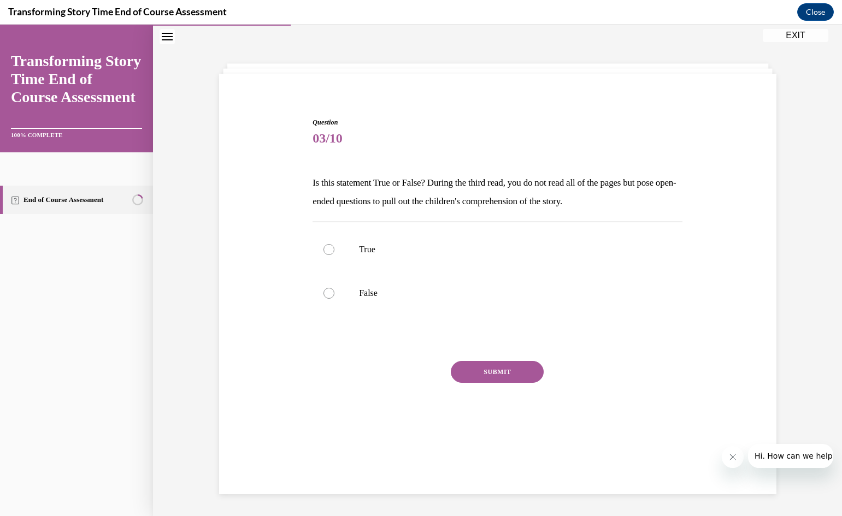
scroll to position [34, 0]
click at [324, 252] on div at bounding box center [328, 249] width 11 height 11
click at [324, 252] on input "True" at bounding box center [328, 249] width 11 height 11
radio input "true"
click at [494, 372] on button "SUBMIT" at bounding box center [497, 372] width 93 height 22
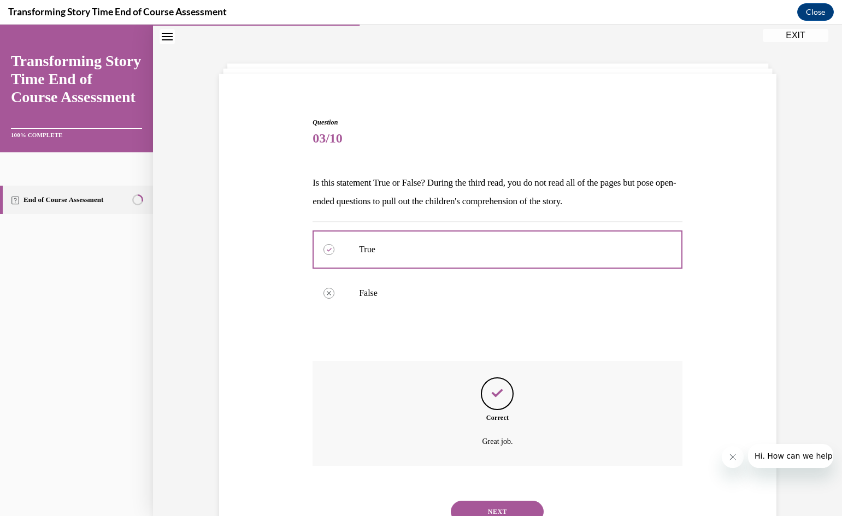
scroll to position [79, 0]
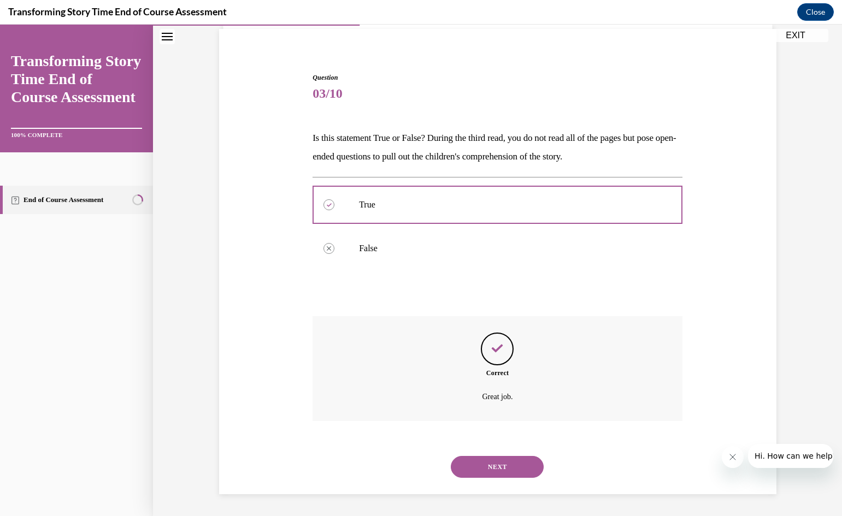
click at [490, 468] on button "NEXT" at bounding box center [497, 467] width 93 height 22
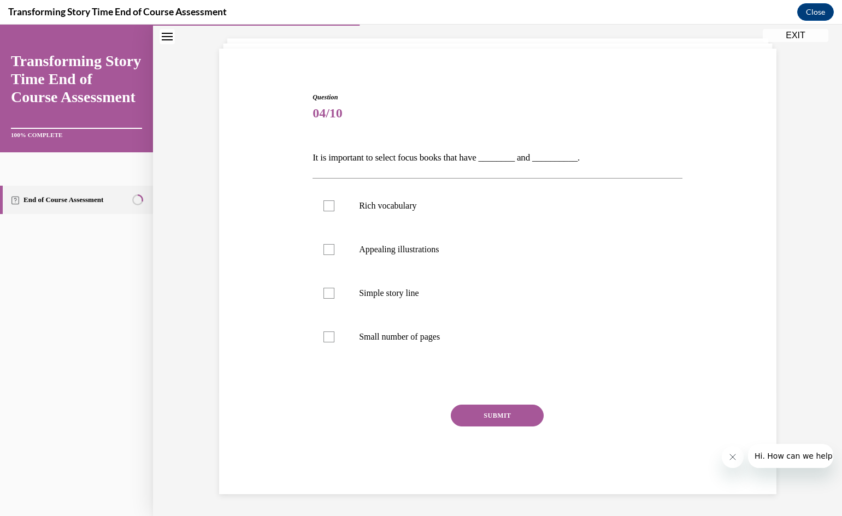
scroll to position [38, 0]
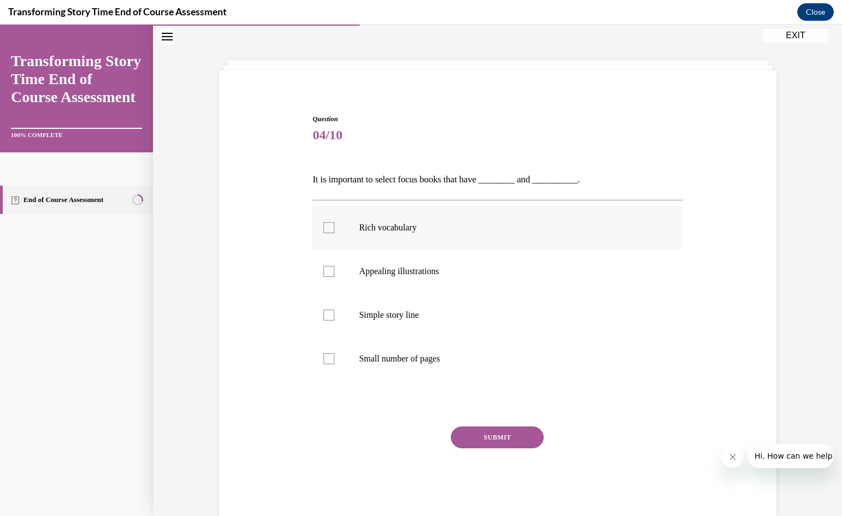
click at [326, 227] on div at bounding box center [328, 227] width 11 height 11
click at [326, 227] on input "Rich vocabulary" at bounding box center [328, 227] width 11 height 11
checkbox input "true"
click at [325, 274] on div at bounding box center [328, 271] width 11 height 11
click at [325, 274] on input "Appealing illustrations" at bounding box center [328, 271] width 11 height 11
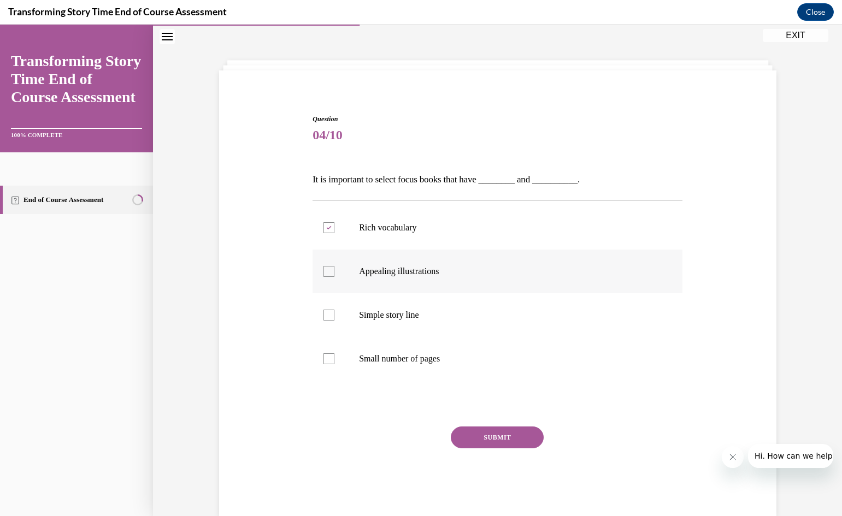
checkbox input "true"
click at [491, 435] on button "SUBMIT" at bounding box center [497, 438] width 93 height 22
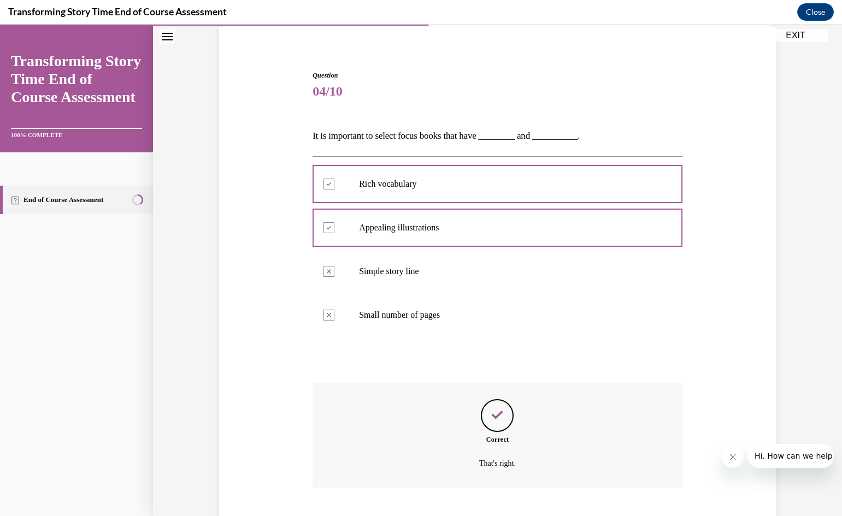
scroll to position [148, 0]
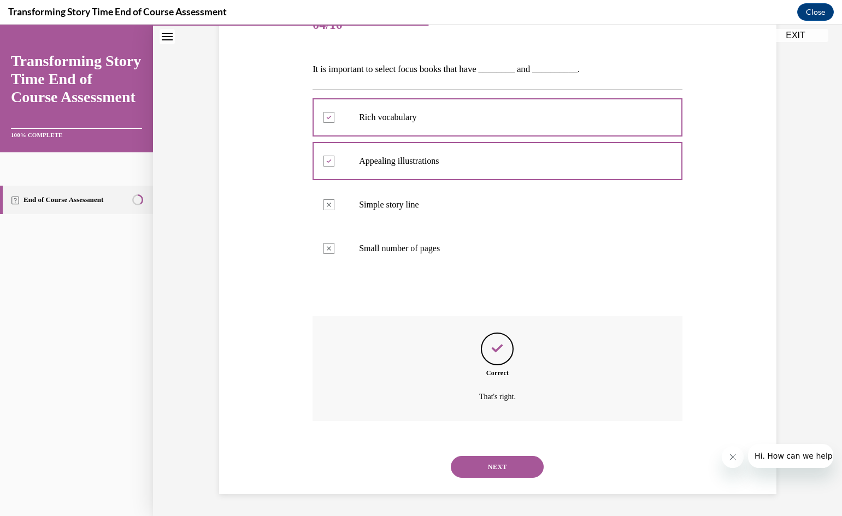
click at [491, 464] on button "NEXT" at bounding box center [497, 467] width 93 height 22
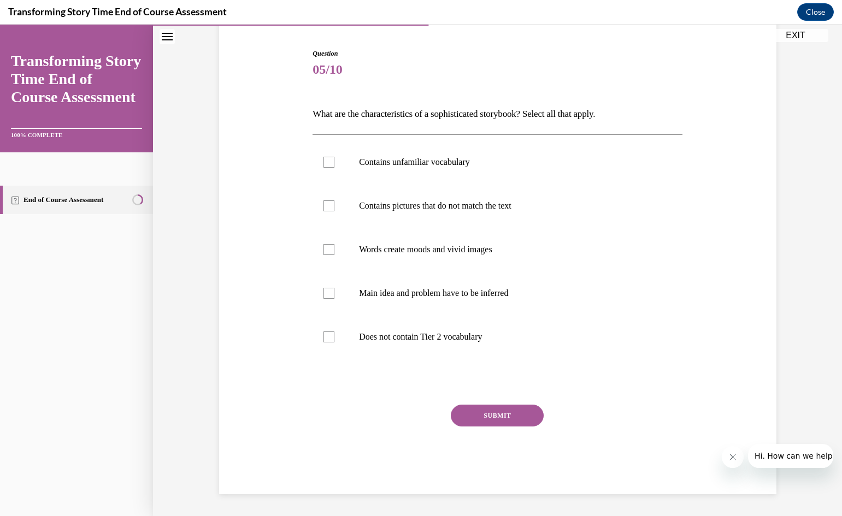
scroll to position [103, 0]
click at [325, 203] on div at bounding box center [328, 206] width 11 height 11
click at [325, 203] on input "Contains pictures that do not match the text" at bounding box center [328, 206] width 11 height 11
checkbox input "true"
click at [324, 250] on div at bounding box center [328, 249] width 11 height 11
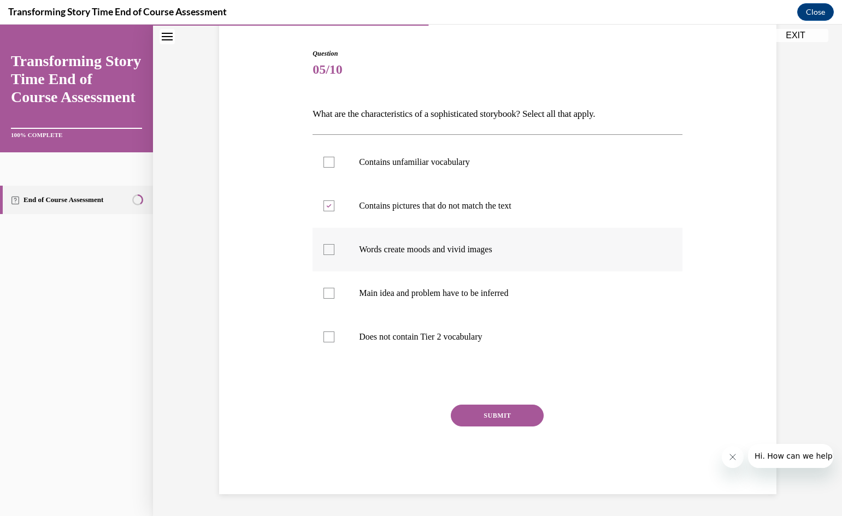
click at [324, 250] on input "Words create moods and vivid images" at bounding box center [328, 249] width 11 height 11
checkbox input "true"
click at [323, 294] on div at bounding box center [328, 293] width 11 height 11
click at [323, 294] on input "Main idea and problem have to be inferred" at bounding box center [328, 293] width 11 height 11
checkbox input "true"
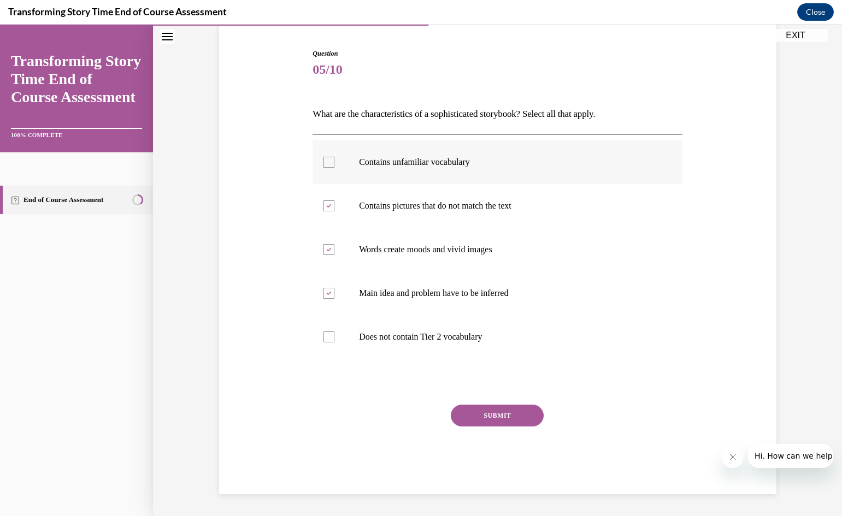
click at [323, 164] on div at bounding box center [328, 162] width 11 height 11
click at [323, 164] on input "Contains unfamiliar vocabulary" at bounding box center [328, 162] width 11 height 11
checkbox input "true"
click at [488, 412] on button "SUBMIT" at bounding box center [497, 416] width 93 height 22
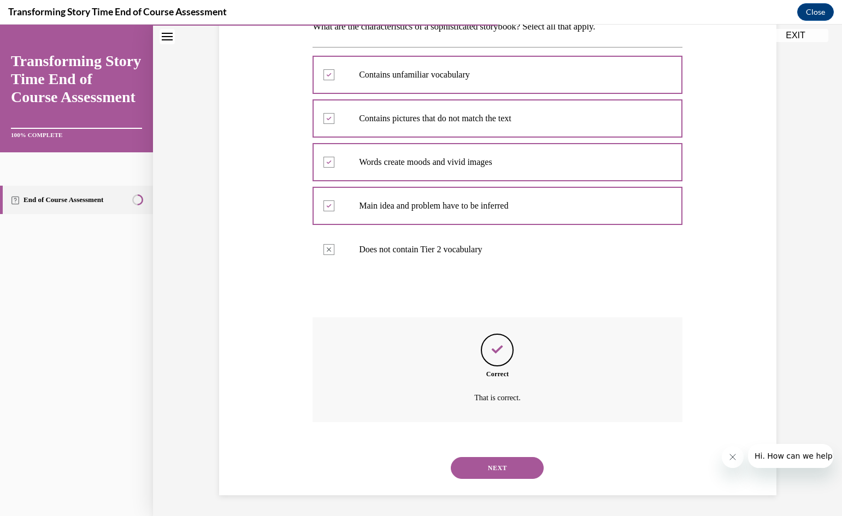
scroll to position [192, 0]
click at [493, 466] on button "NEXT" at bounding box center [497, 467] width 93 height 22
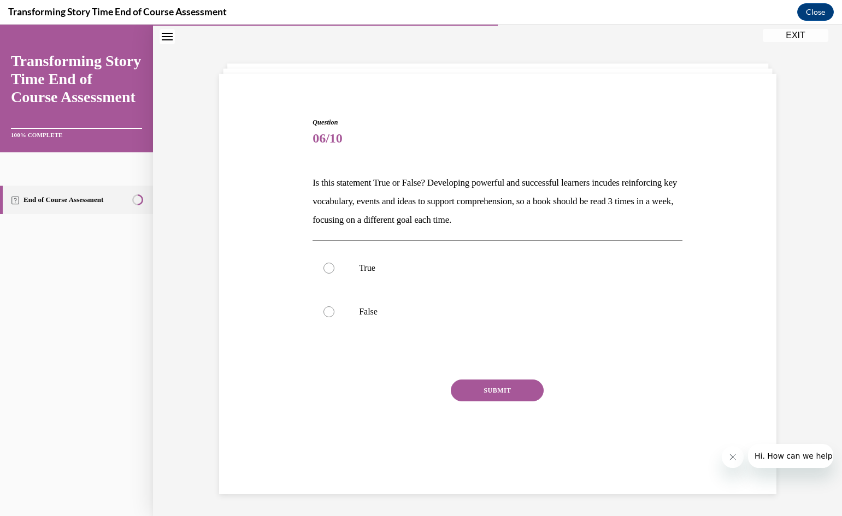
scroll to position [34, 0]
click at [324, 268] on div at bounding box center [328, 268] width 11 height 11
click at [324, 268] on input "True" at bounding box center [328, 268] width 11 height 11
radio input "true"
click at [478, 390] on button "SUBMIT" at bounding box center [497, 391] width 93 height 22
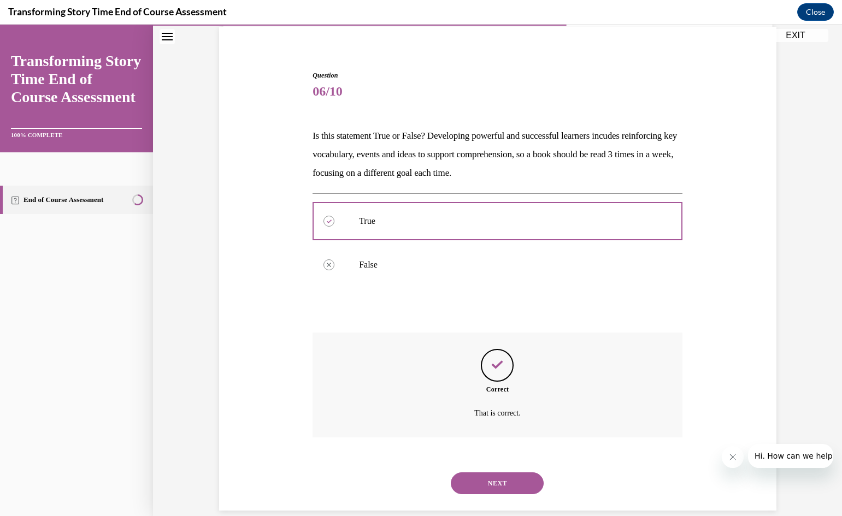
scroll to position [98, 0]
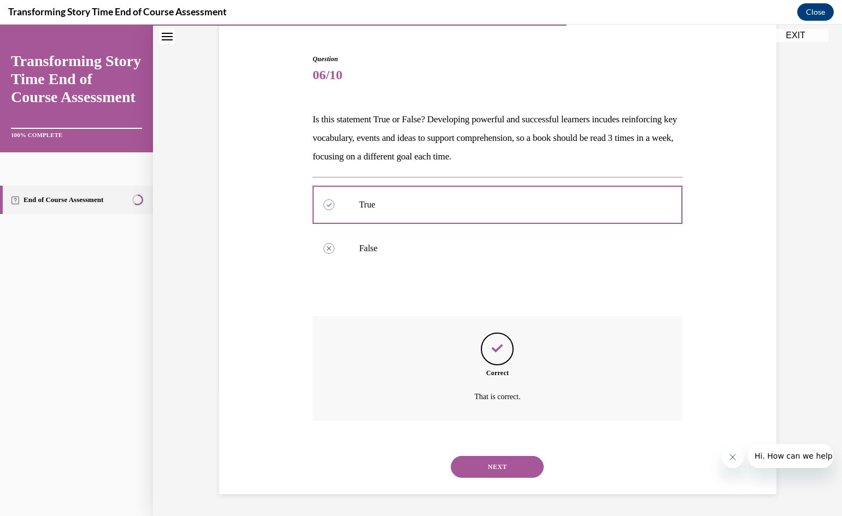
click at [496, 469] on button "NEXT" at bounding box center [497, 467] width 93 height 22
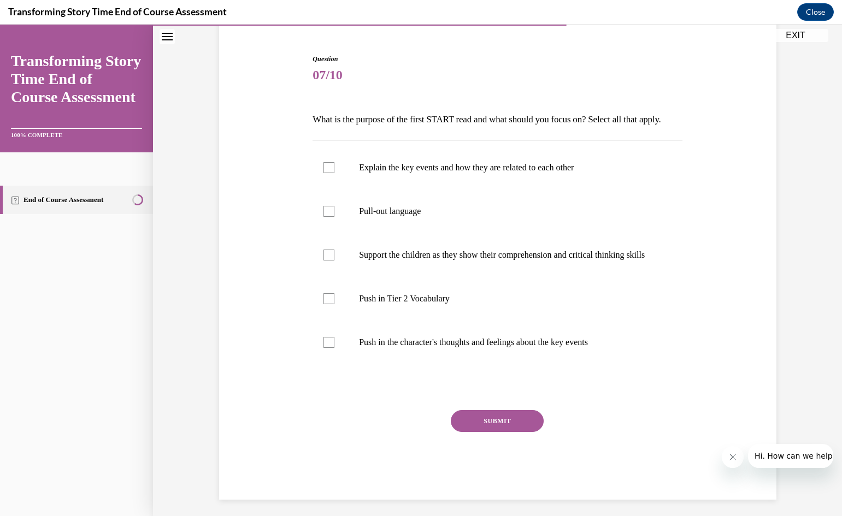
scroll to position [57, 0]
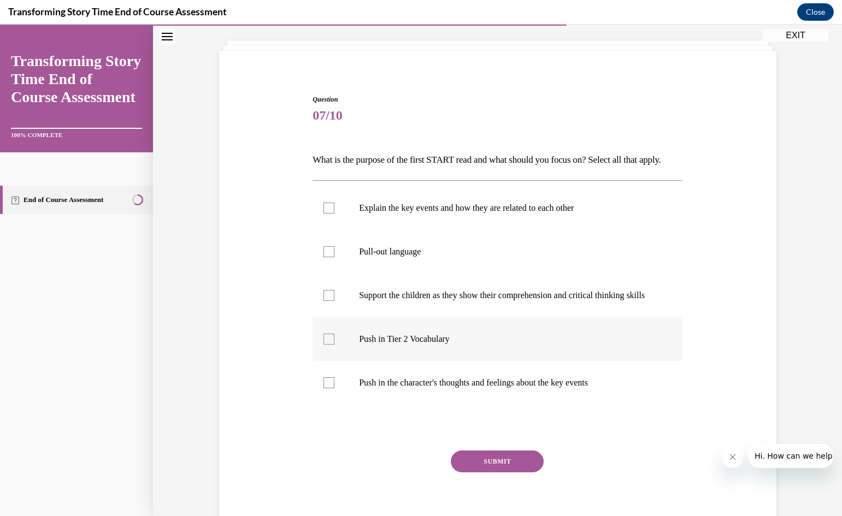
click at [323, 345] on div at bounding box center [328, 339] width 11 height 11
click at [323, 345] on input "Push in Tier 2 Vocabulary" at bounding box center [328, 339] width 11 height 11
checkbox input "true"
click at [327, 214] on div at bounding box center [328, 208] width 11 height 11
click at [327, 214] on input "Explain the key events and how they are related to each other" at bounding box center [328, 208] width 11 height 11
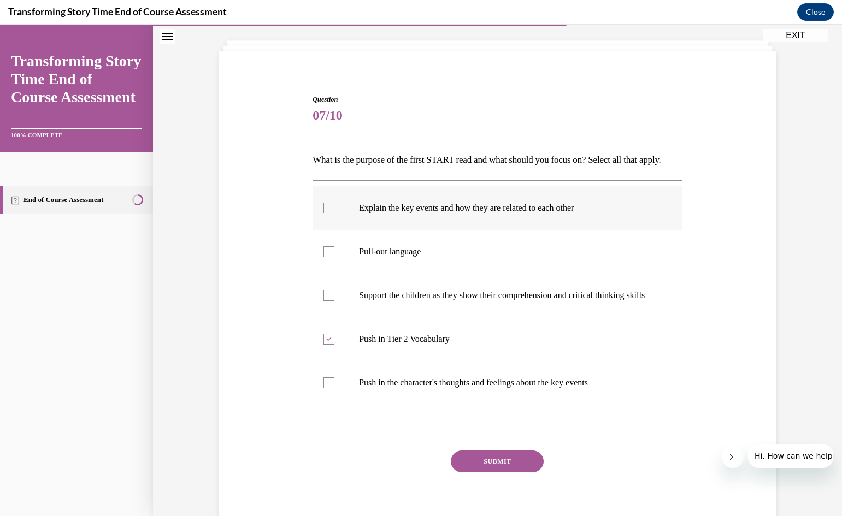
checkbox input "true"
click at [503, 473] on button "SUBMIT" at bounding box center [497, 462] width 93 height 22
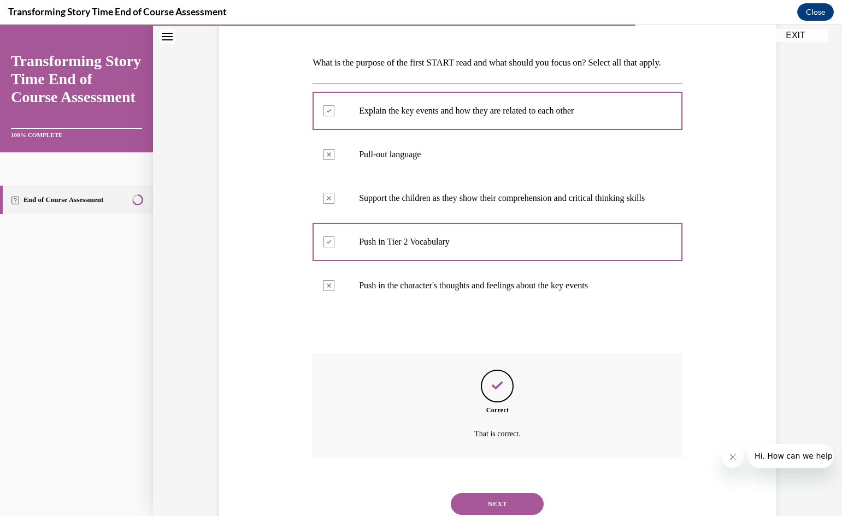
scroll to position [221, 0]
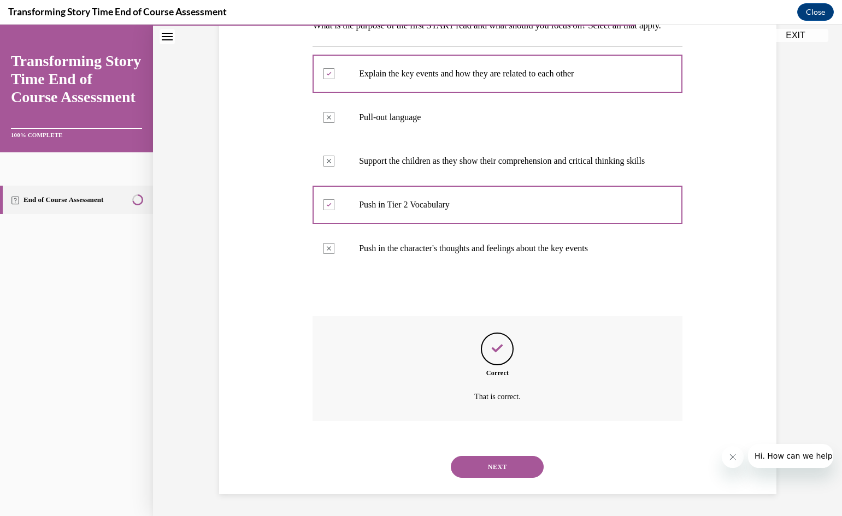
click at [481, 465] on button "NEXT" at bounding box center [497, 467] width 93 height 22
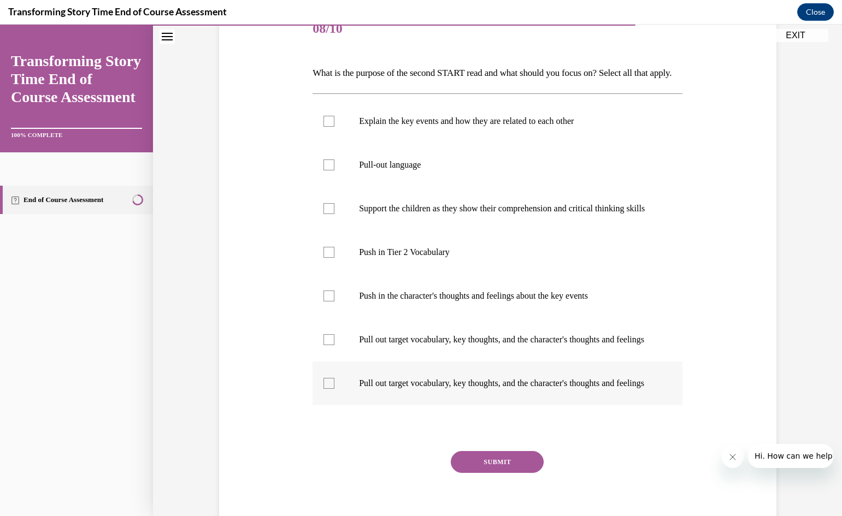
scroll to position [164, 0]
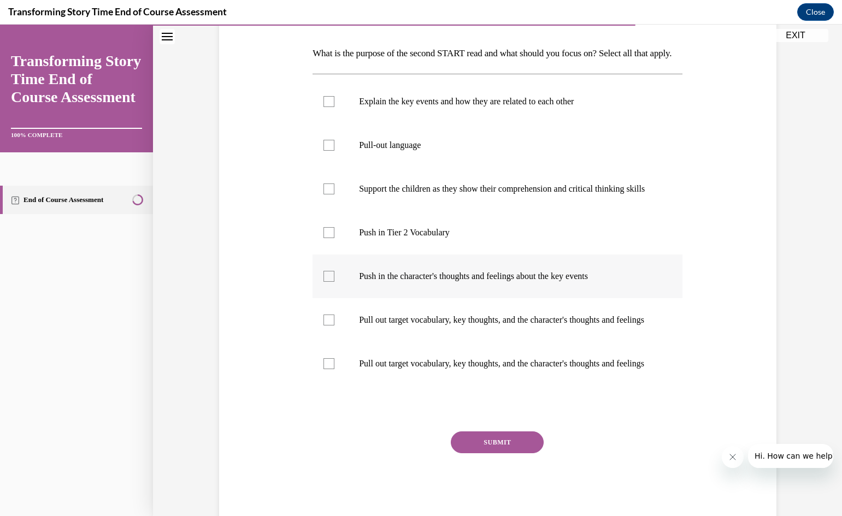
click at [326, 282] on div at bounding box center [328, 276] width 11 height 11
click at [326, 282] on input "Push in the character's thoughts and feelings about the key events" at bounding box center [328, 276] width 11 height 11
checkbox input "true"
click at [326, 194] on div at bounding box center [328, 189] width 11 height 11
click at [326, 194] on input "Support the children as they show their comprehension and critical thinking ski…" at bounding box center [328, 189] width 11 height 11
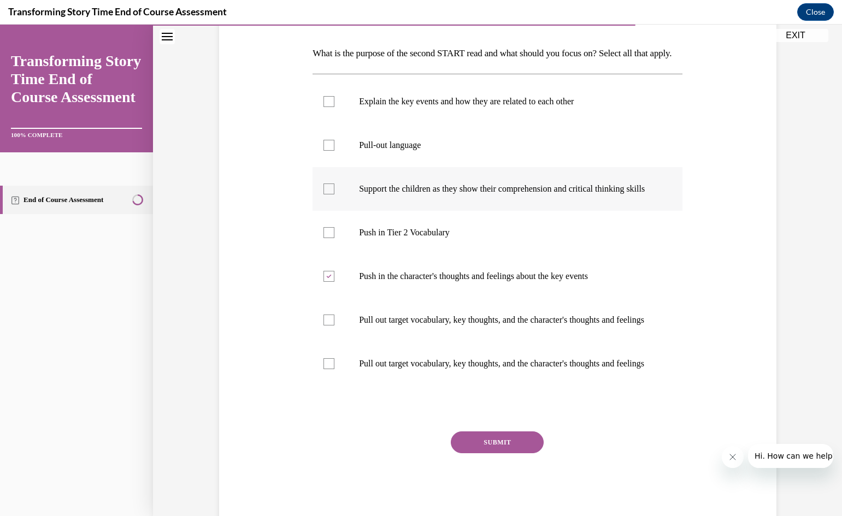
checkbox input "true"
click at [478, 453] on button "SUBMIT" at bounding box center [497, 443] width 93 height 22
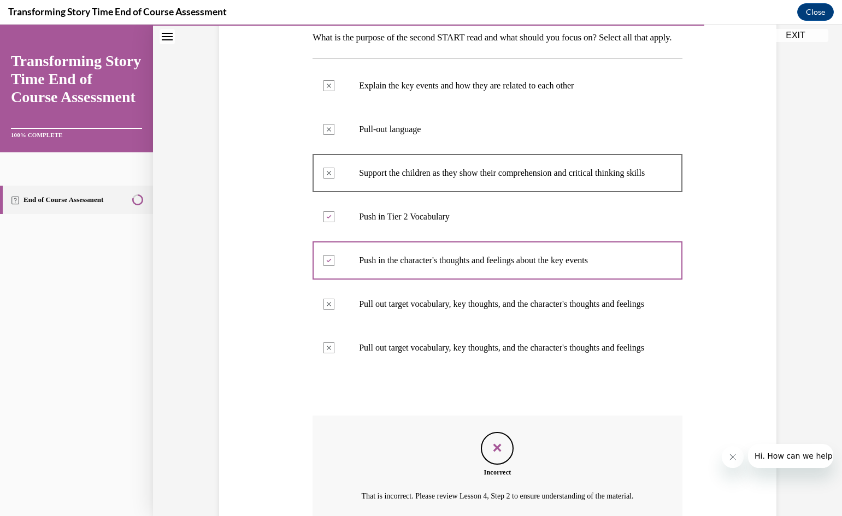
scroll to position [344, 0]
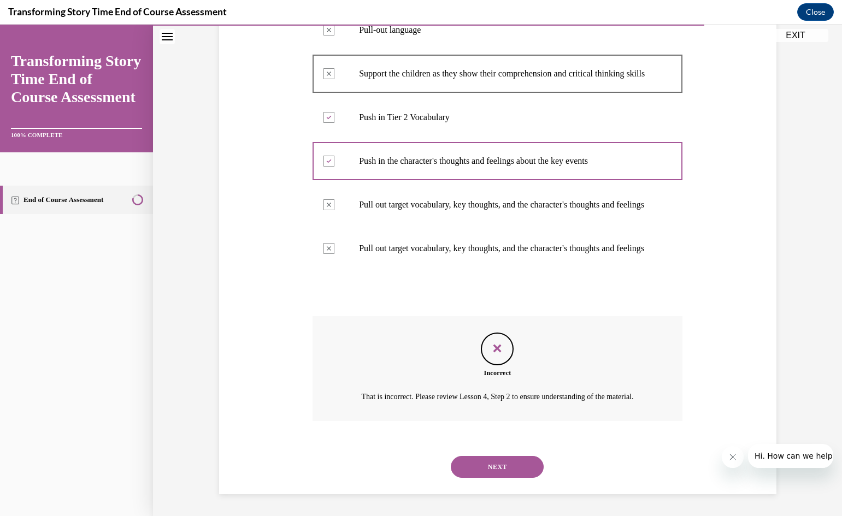
click at [476, 469] on button "NEXT" at bounding box center [497, 467] width 93 height 22
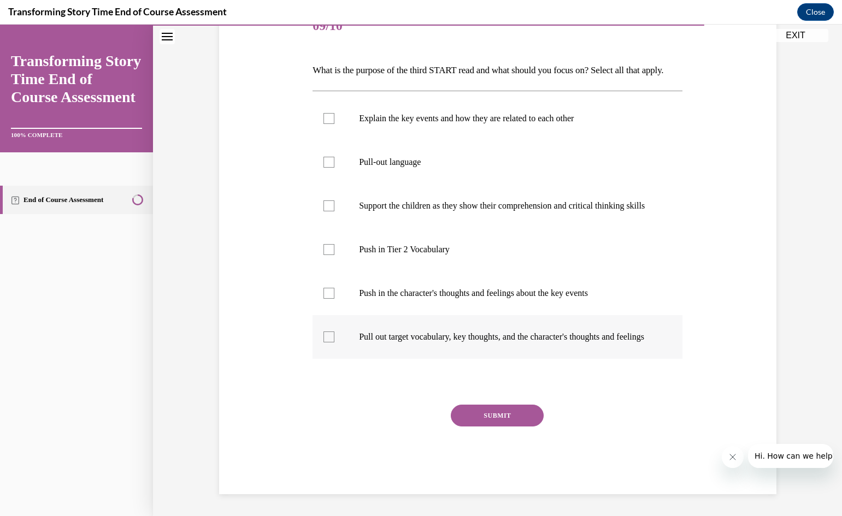
scroll to position [164, 0]
click at [323, 166] on div at bounding box center [328, 162] width 11 height 11
click at [323, 166] on input "Pull-out language" at bounding box center [328, 162] width 11 height 11
checkbox input "true"
click at [323, 211] on div at bounding box center [328, 206] width 11 height 11
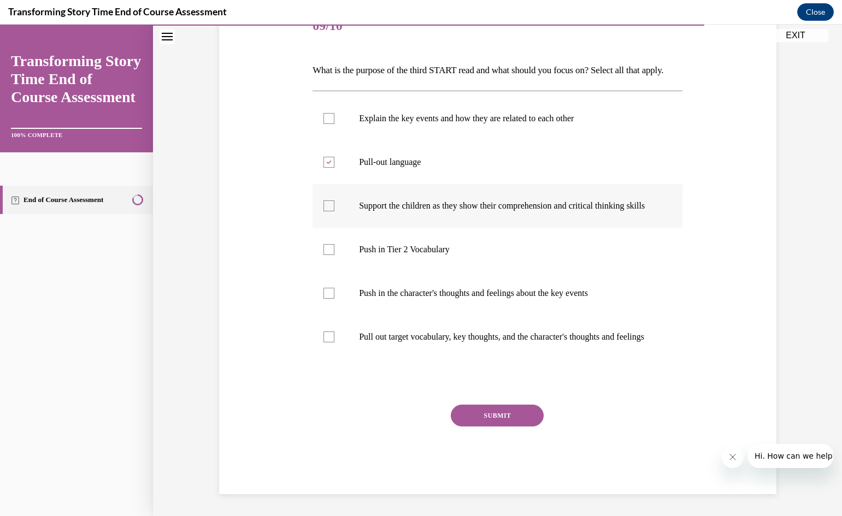
click at [323, 211] on input "Support the children as they show their comprehension and critical thinking ski…" at bounding box center [328, 206] width 11 height 11
checkbox input "true"
click at [328, 343] on div at bounding box center [328, 337] width 11 height 11
click at [328, 343] on input "Pull out target vocabulary, key thoughts, and the character's thoughts and feel…" at bounding box center [328, 337] width 11 height 11
checkbox input "true"
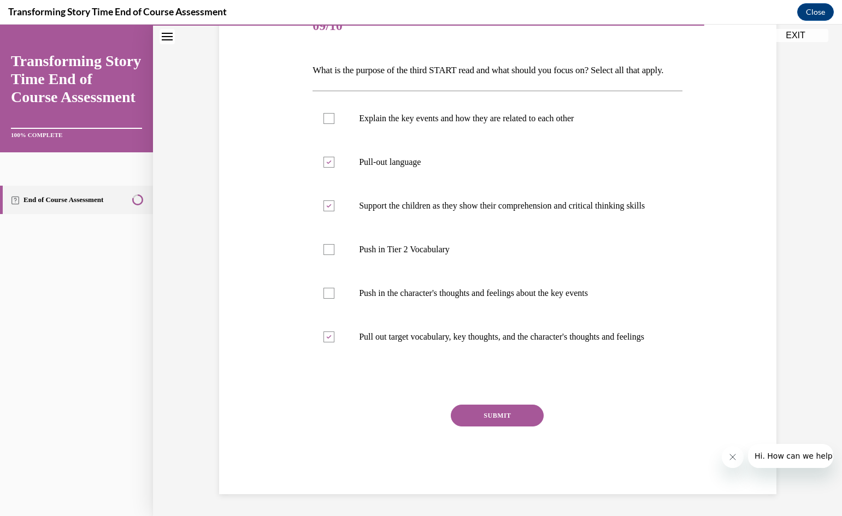
click at [492, 427] on button "SUBMIT" at bounding box center [497, 416] width 93 height 22
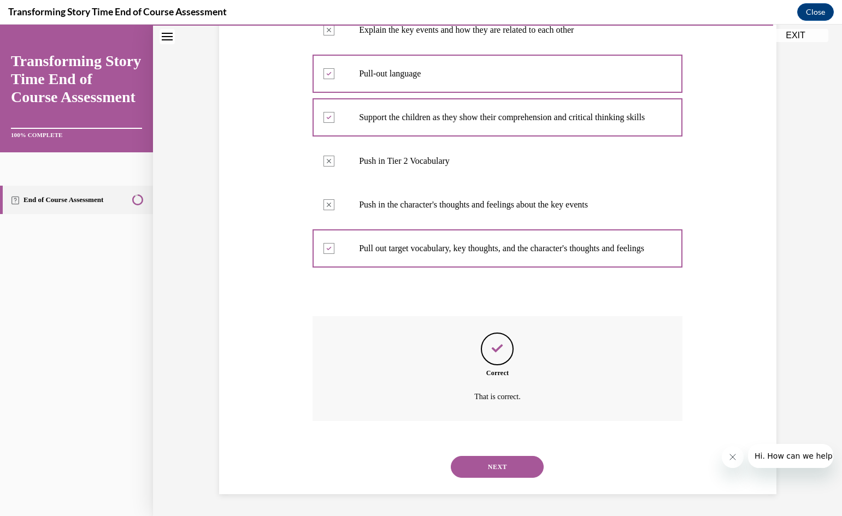
scroll to position [276, 0]
click at [492, 468] on button "NEXT" at bounding box center [497, 467] width 93 height 22
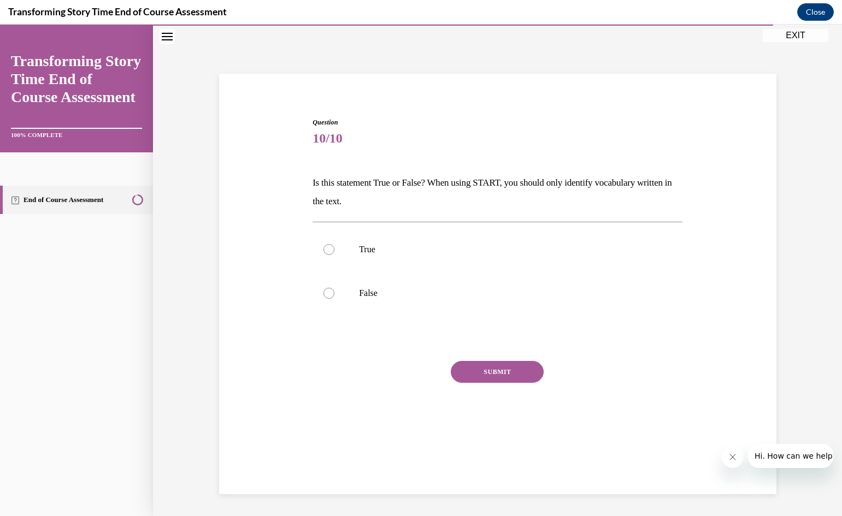
scroll to position [34, 0]
click at [325, 292] on div at bounding box center [328, 293] width 11 height 11
click at [325, 292] on input "False" at bounding box center [328, 293] width 11 height 11
radio input "true"
click at [500, 369] on button "SUBMIT" at bounding box center [497, 372] width 93 height 22
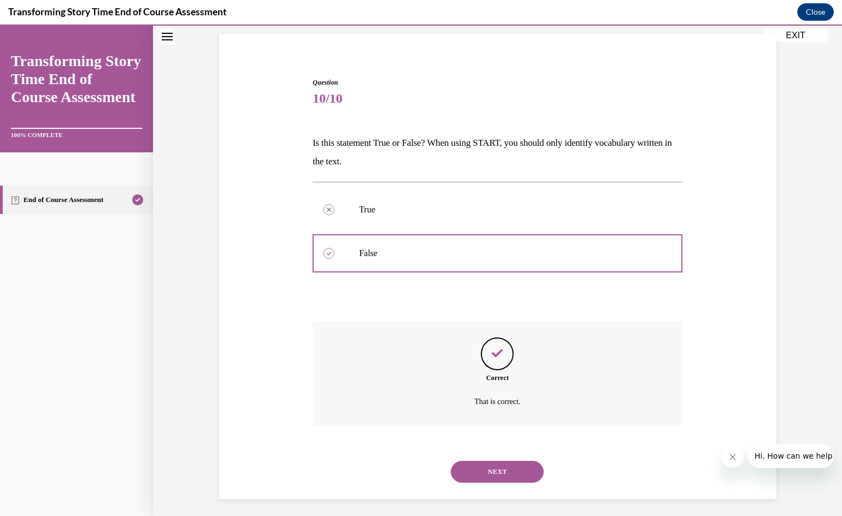
scroll to position [79, 0]
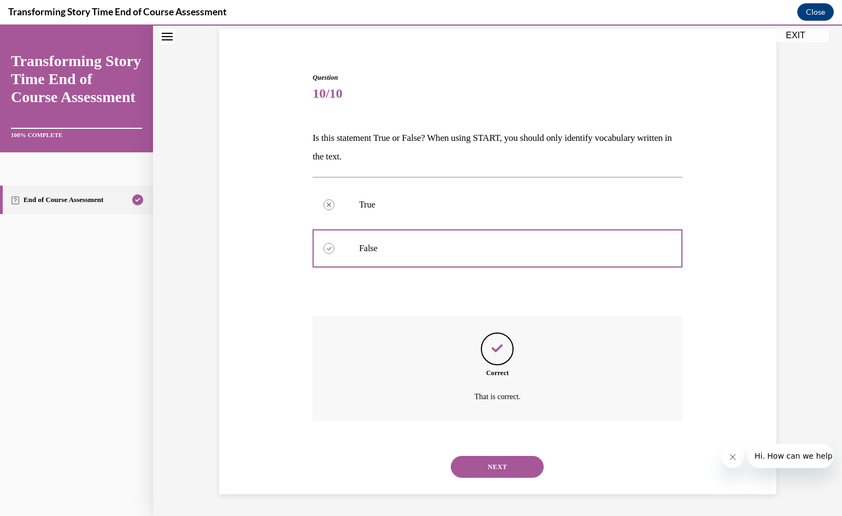
click at [488, 467] on button "NEXT" at bounding box center [497, 467] width 93 height 22
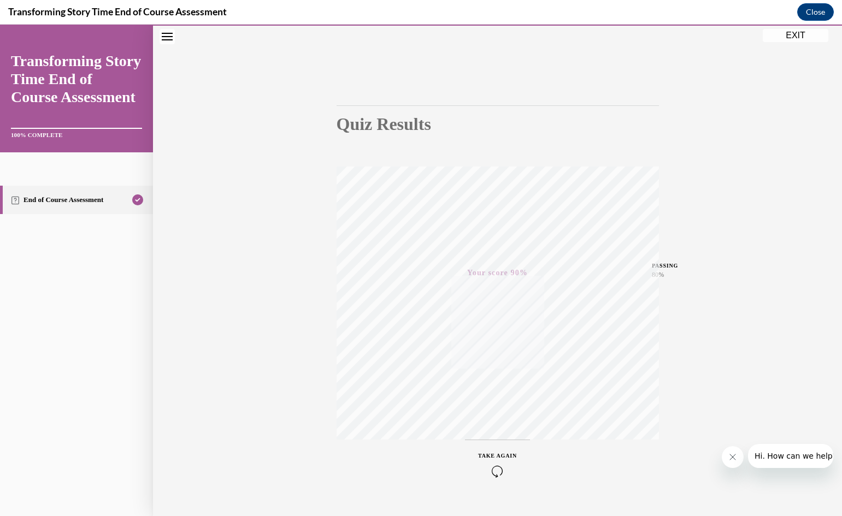
scroll to position [68, 0]
click at [803, 35] on button "EXIT" at bounding box center [796, 35] width 66 height 13
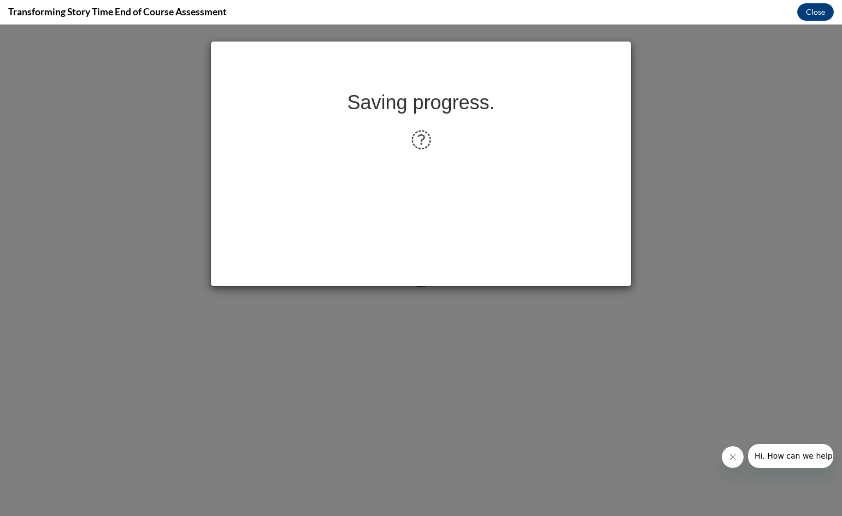
scroll to position [0, 0]
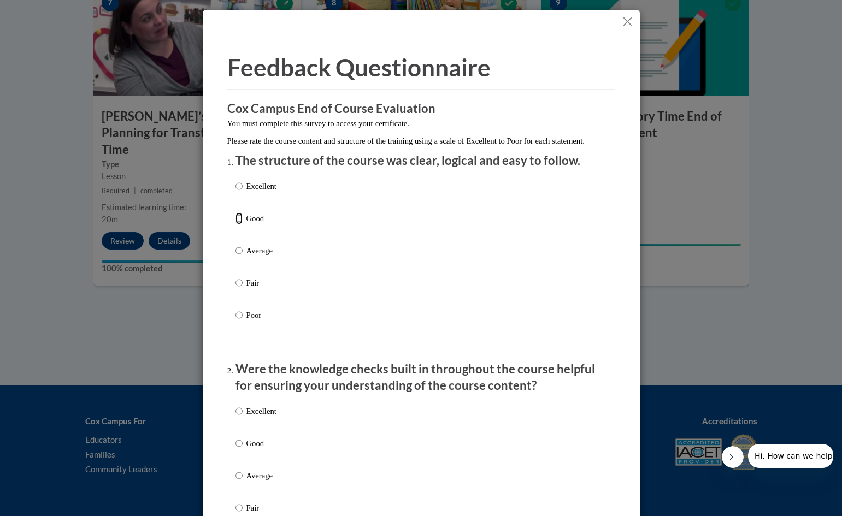
click at [235, 225] on input "Good" at bounding box center [238, 219] width 7 height 12
radio input "true"
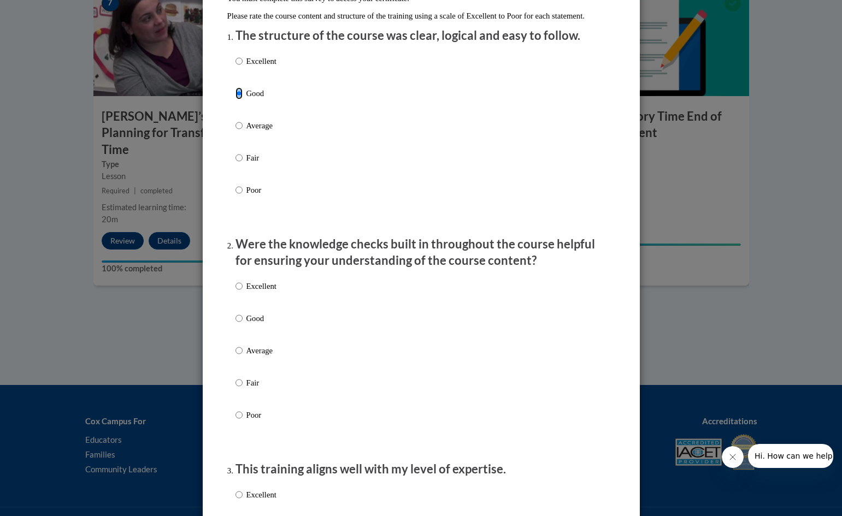
scroll to position [164, 0]
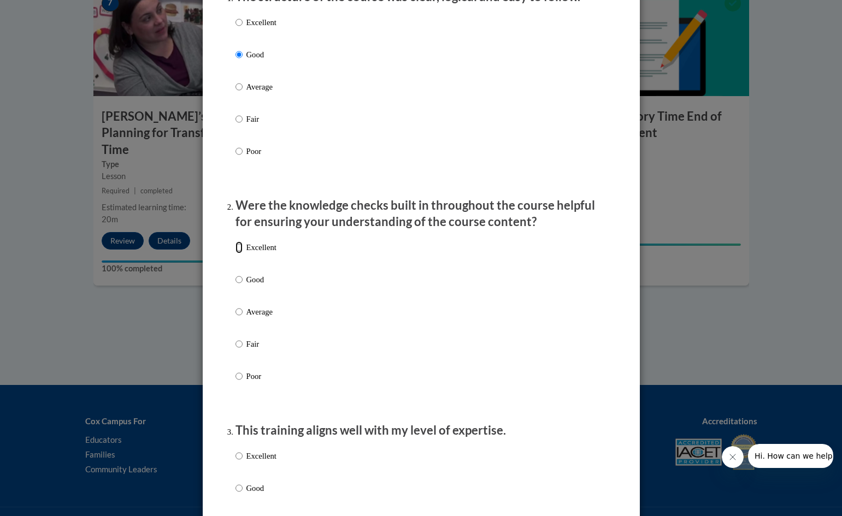
click at [235, 253] on input "Excellent" at bounding box center [238, 247] width 7 height 12
radio input "true"
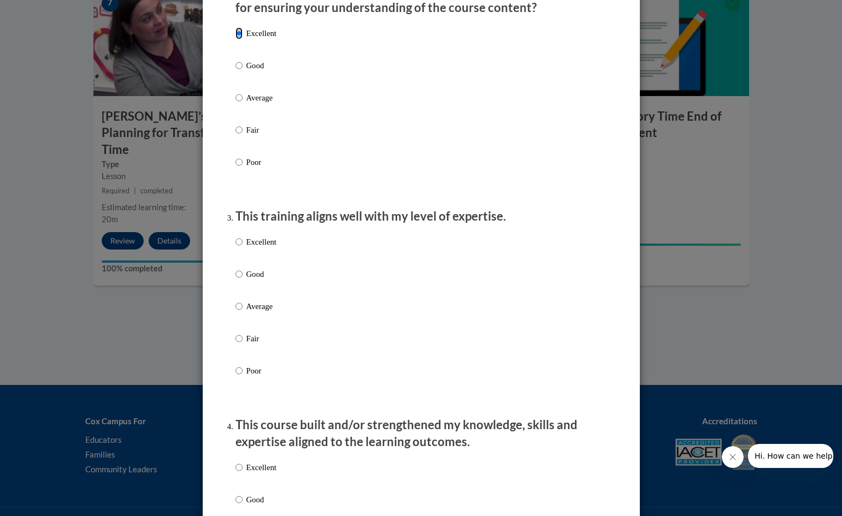
scroll to position [382, 0]
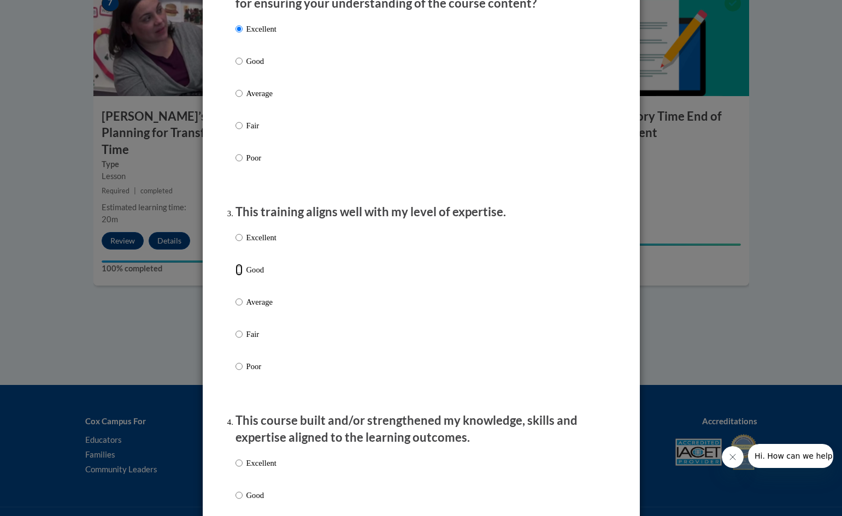
click at [235, 276] on input "Good" at bounding box center [238, 270] width 7 height 12
radio input "true"
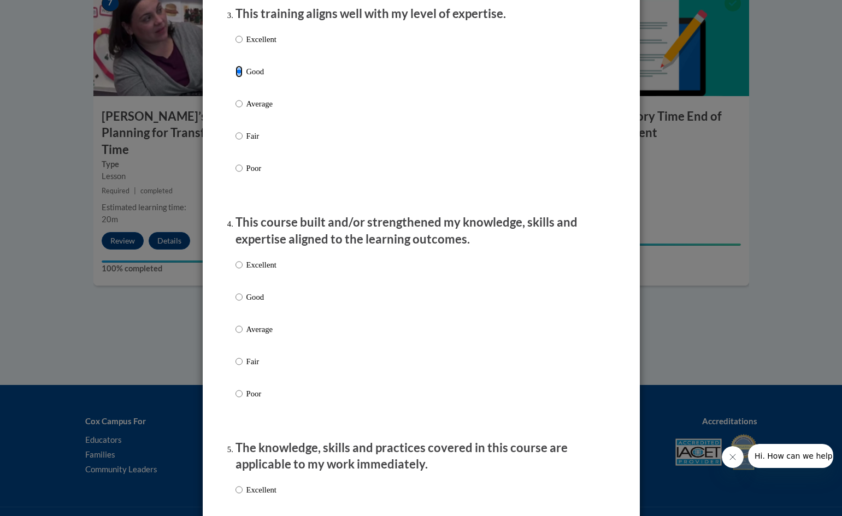
scroll to position [601, 0]
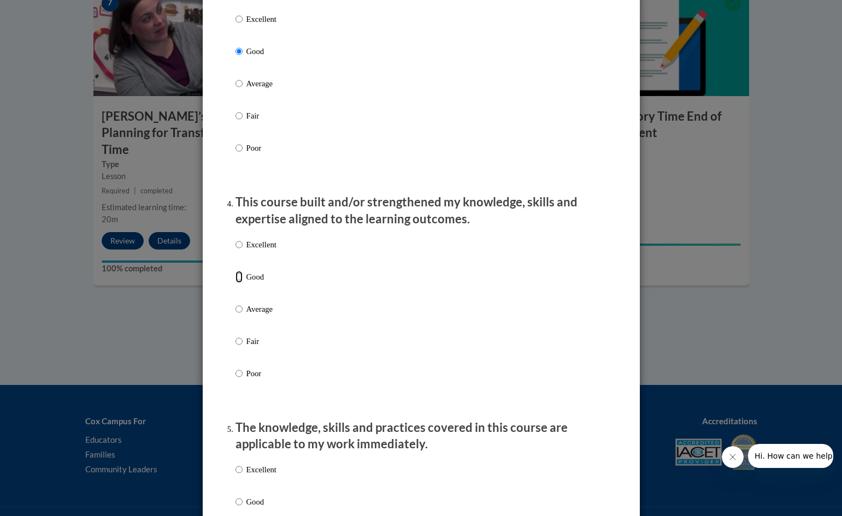
click at [235, 283] on input "Good" at bounding box center [238, 277] width 7 height 12
radio input "true"
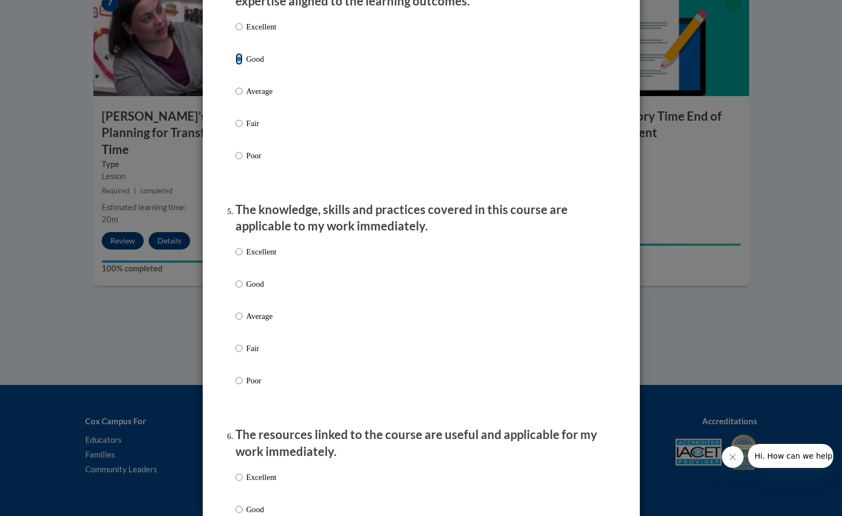
scroll to position [819, 0]
click at [237, 290] on input "Good" at bounding box center [238, 284] width 7 height 12
radio input "true"
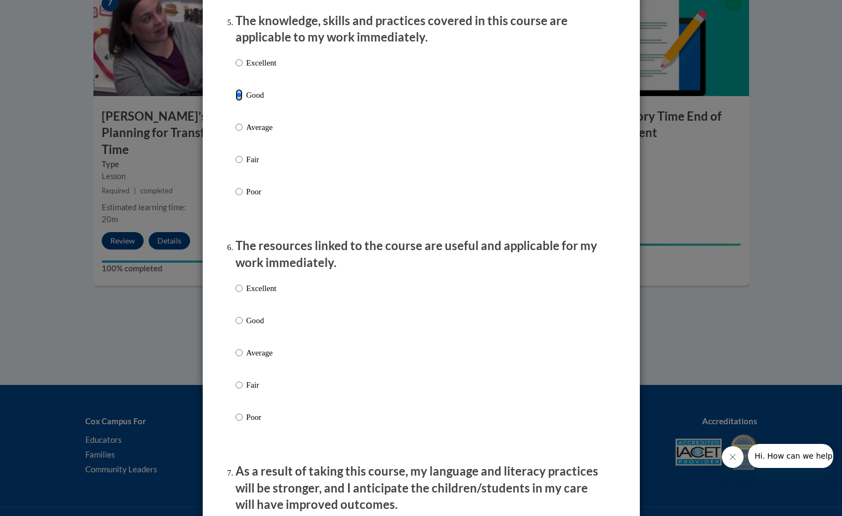
scroll to position [1038, 0]
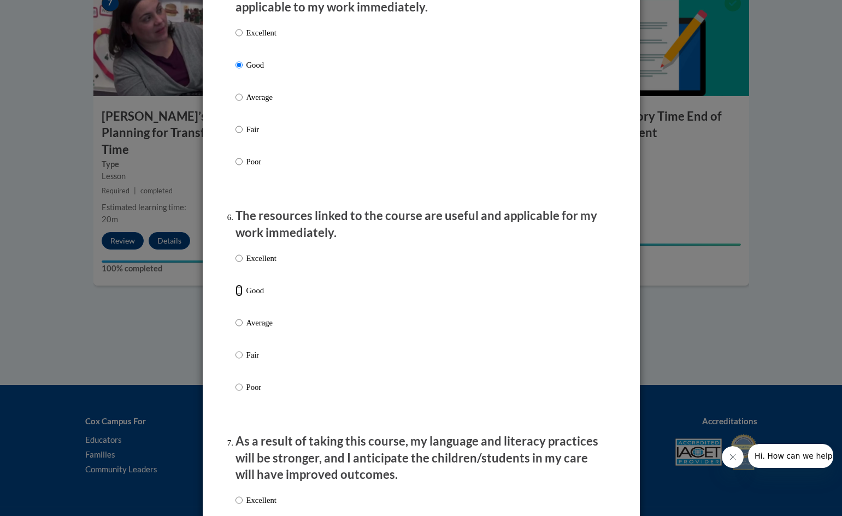
click at [235, 297] on input "Good" at bounding box center [238, 291] width 7 height 12
radio input "true"
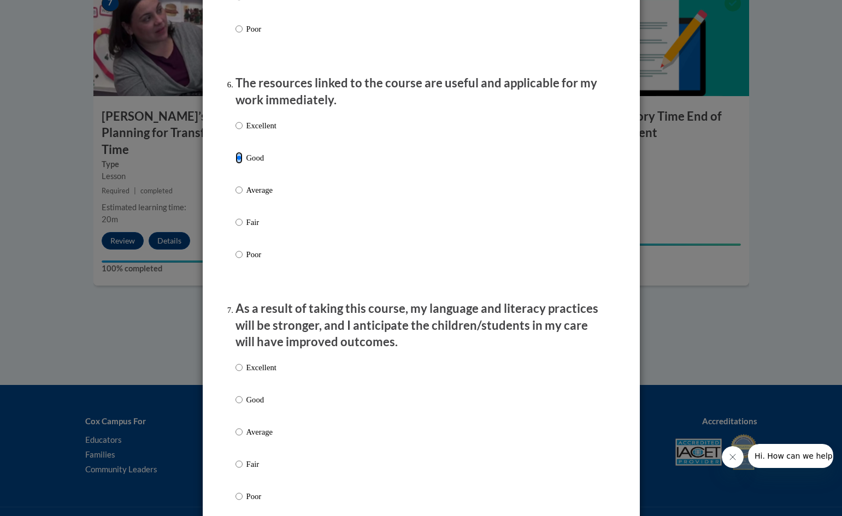
scroll to position [1257, 0]
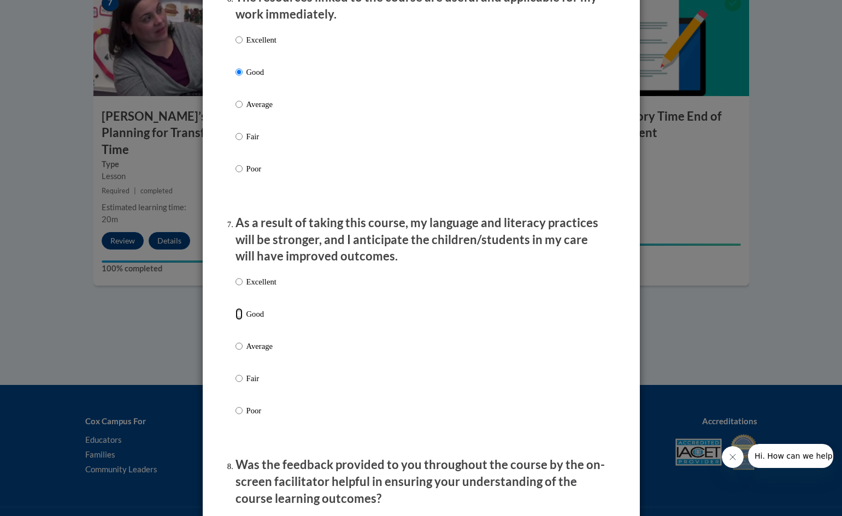
click at [235, 320] on input "Good" at bounding box center [238, 314] width 7 height 12
radio input "true"
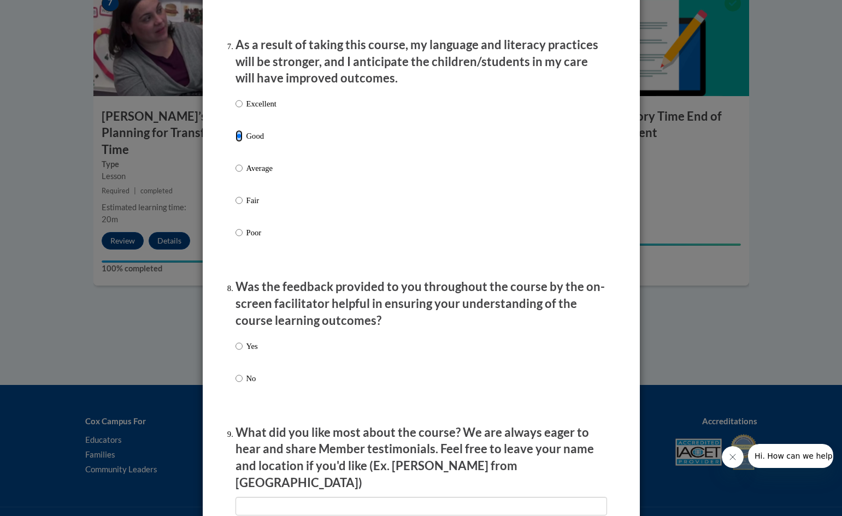
scroll to position [1530, 0]
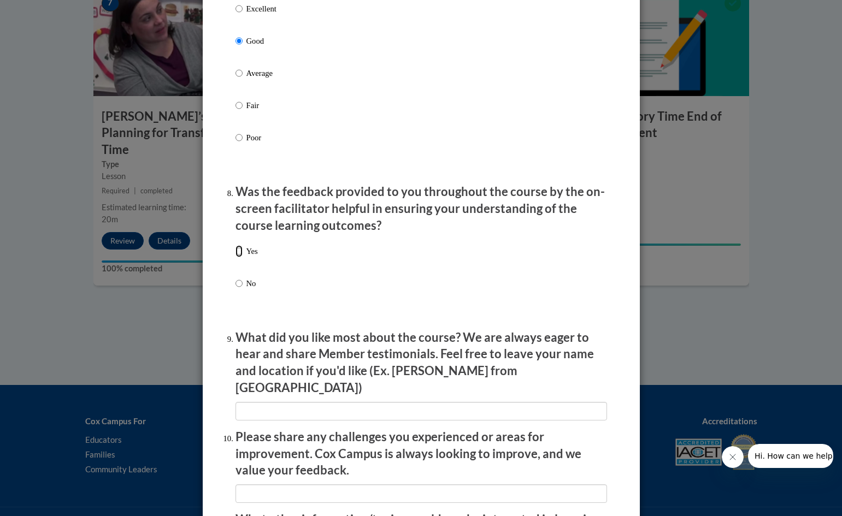
click at [237, 257] on input "Yes" at bounding box center [238, 251] width 7 height 12
radio input "true"
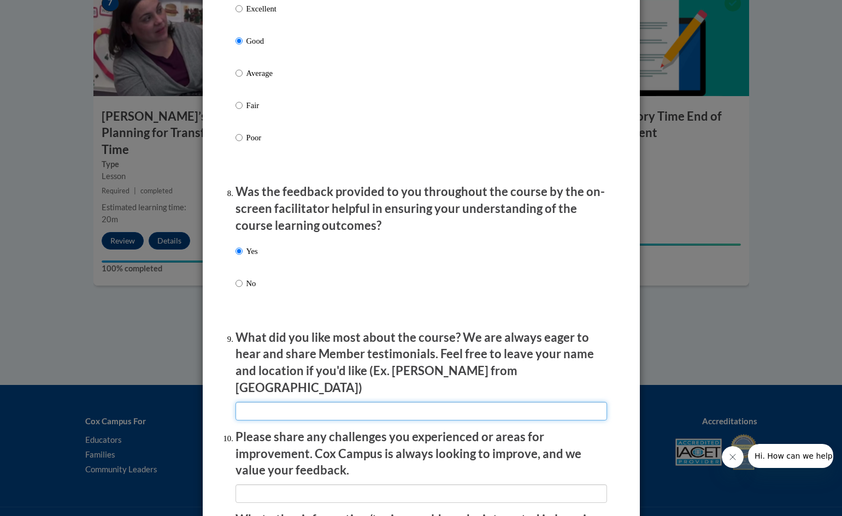
click at [235, 402] on input "textbox" at bounding box center [421, 411] width 372 height 19
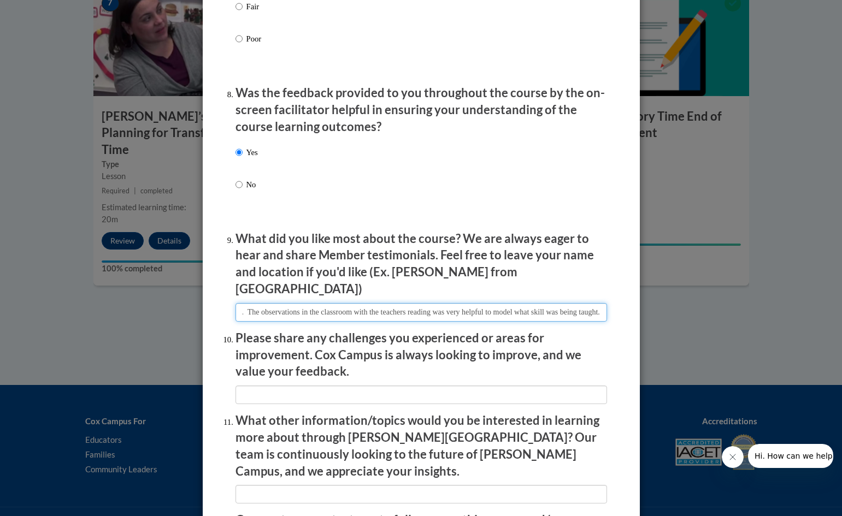
scroll to position [1694, 0]
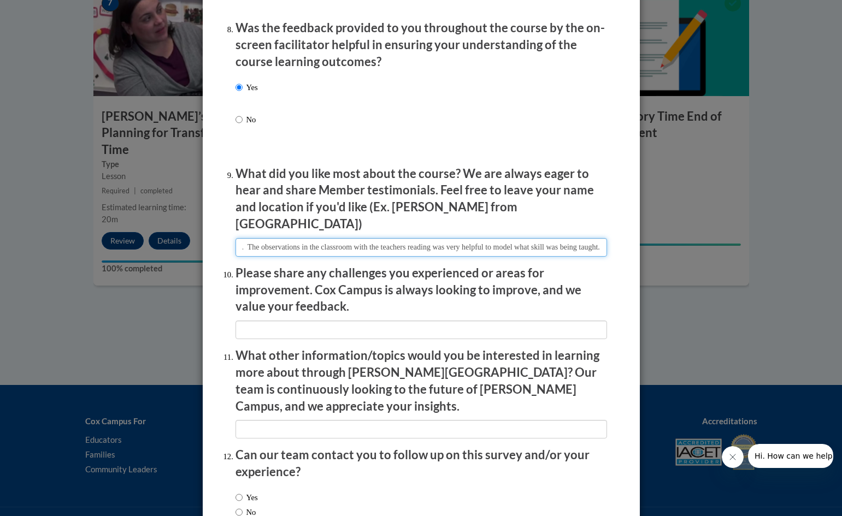
type input "This course was presented in a friendly manner and calm voices explained what t…"
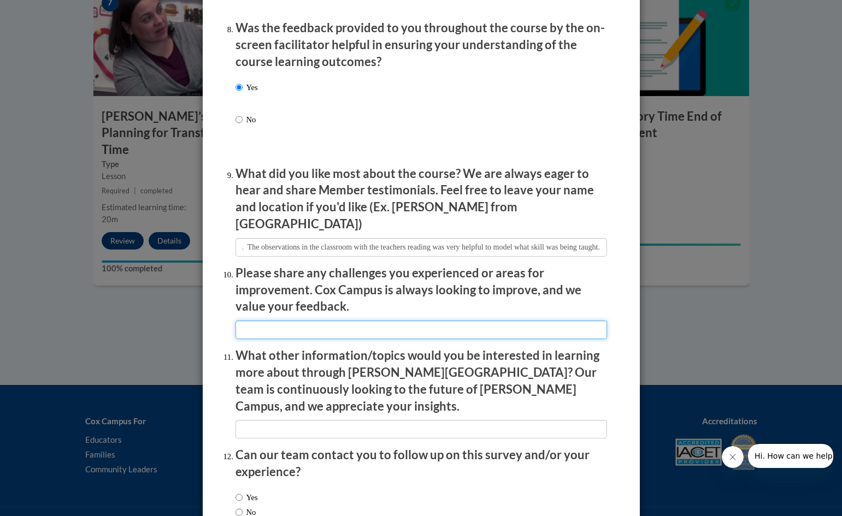
scroll to position [0, 0]
click at [243, 321] on input "textbox" at bounding box center [421, 330] width 372 height 19
type input "none"
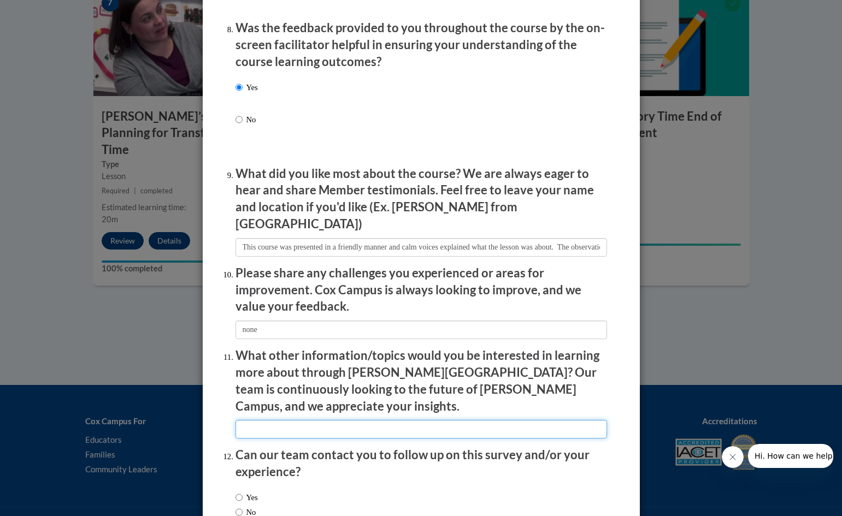
click at [246, 420] on input "textbox" at bounding box center [421, 429] width 372 height 19
type input "none"
click at [235, 506] on input "No" at bounding box center [238, 512] width 7 height 12
radio input "true"
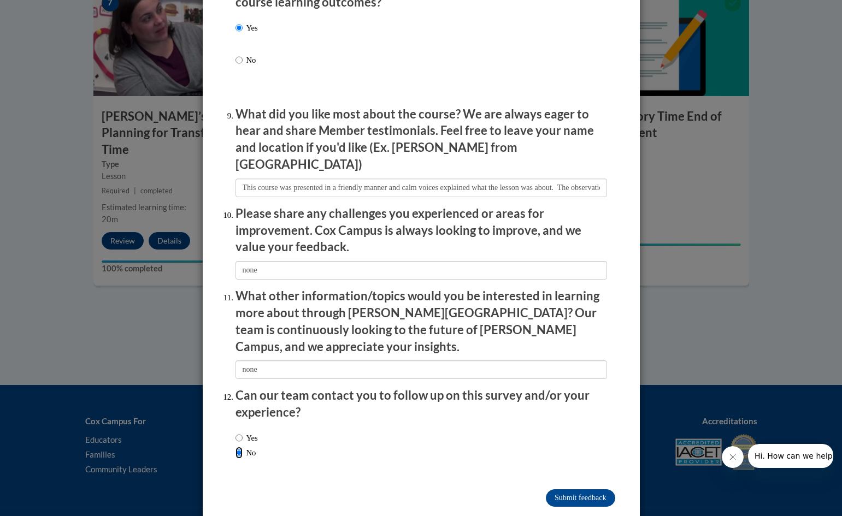
scroll to position [1754, 0]
click at [578, 489] on input "Submit feedback" at bounding box center [580, 497] width 69 height 17
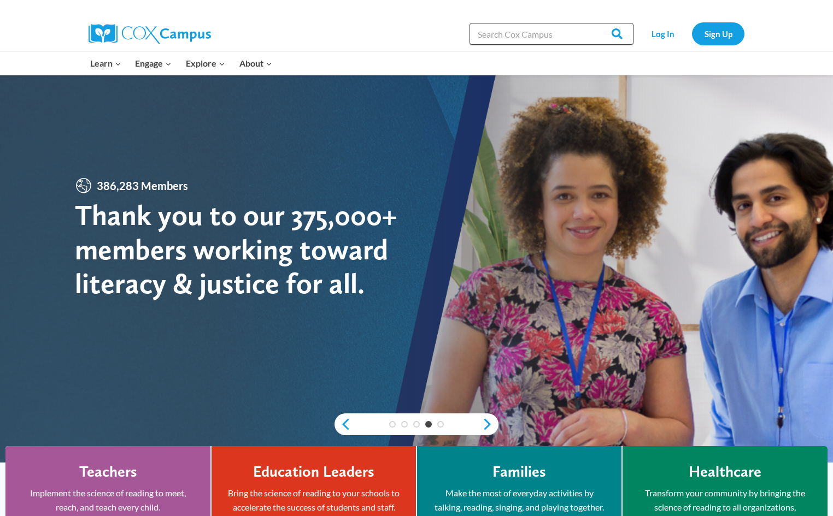
click at [490, 38] on input "Search in [URL][DOMAIN_NAME]" at bounding box center [551, 34] width 164 height 22
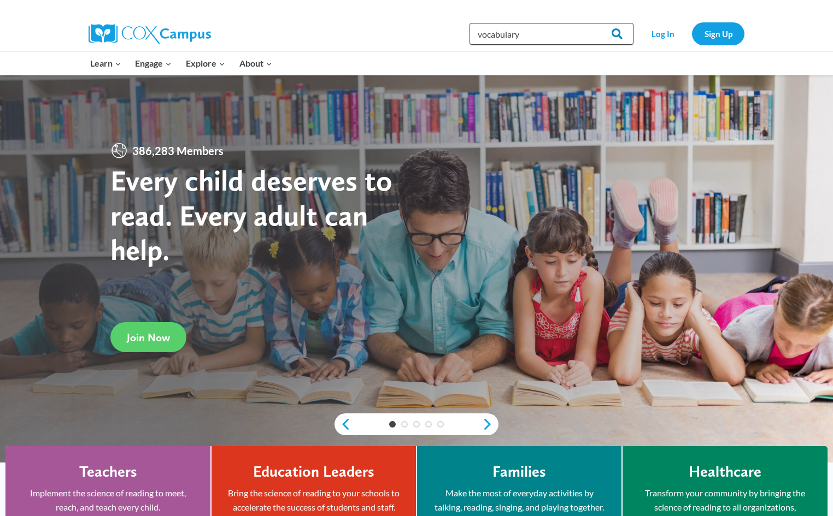
type input "vocabulary"
click at [621, 32] on input "Search" at bounding box center [612, 34] width 43 height 22
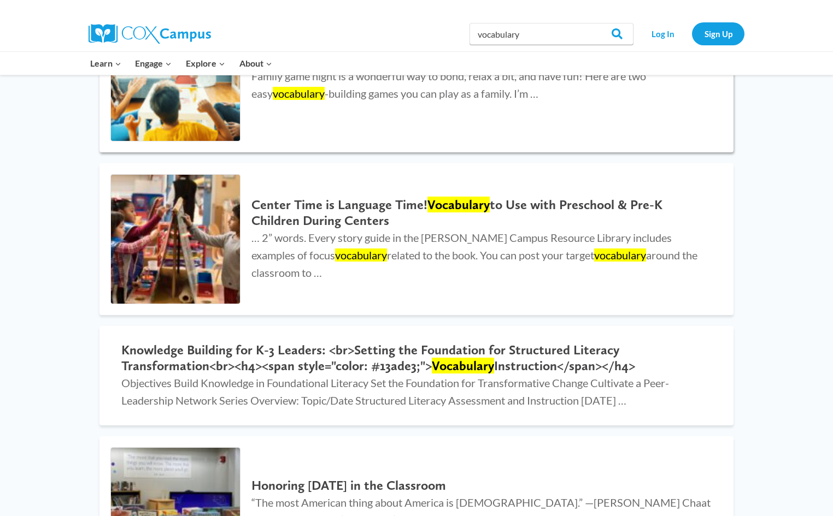
scroll to position [219, 0]
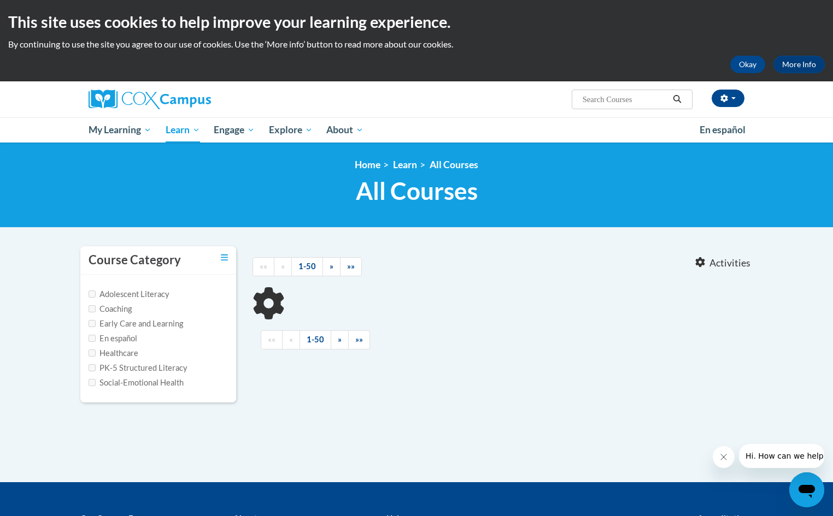
type input "building word knowledge"
click at [91, 323] on input "Early Care and Learning" at bounding box center [92, 323] width 7 height 7
checkbox input "true"
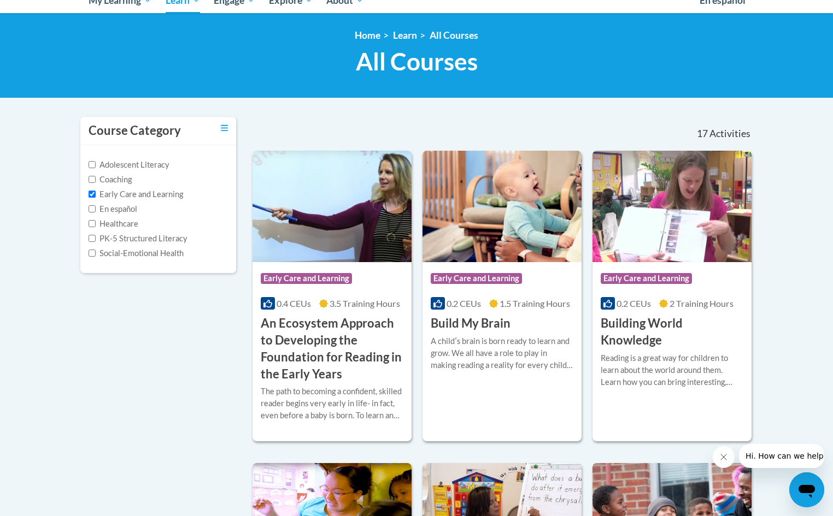
scroll to position [109, 0]
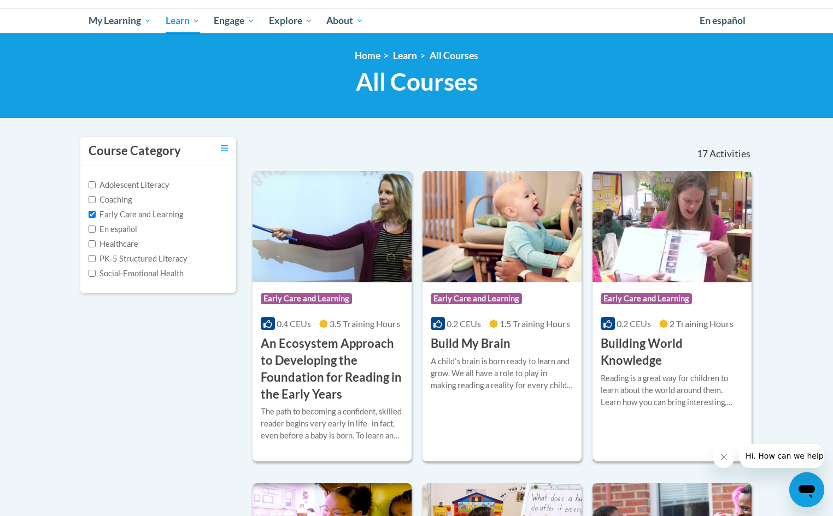
click at [635, 347] on h3 "Building World Knowledge" at bounding box center [671, 352] width 143 height 34
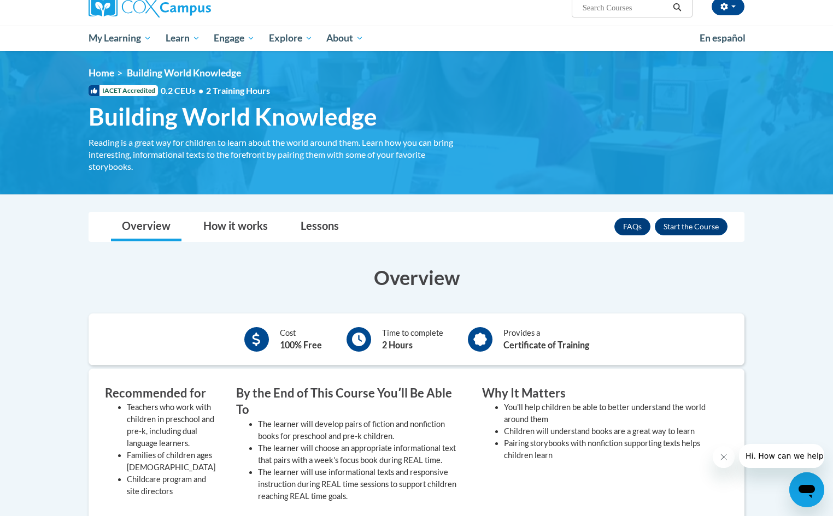
scroll to position [55, 0]
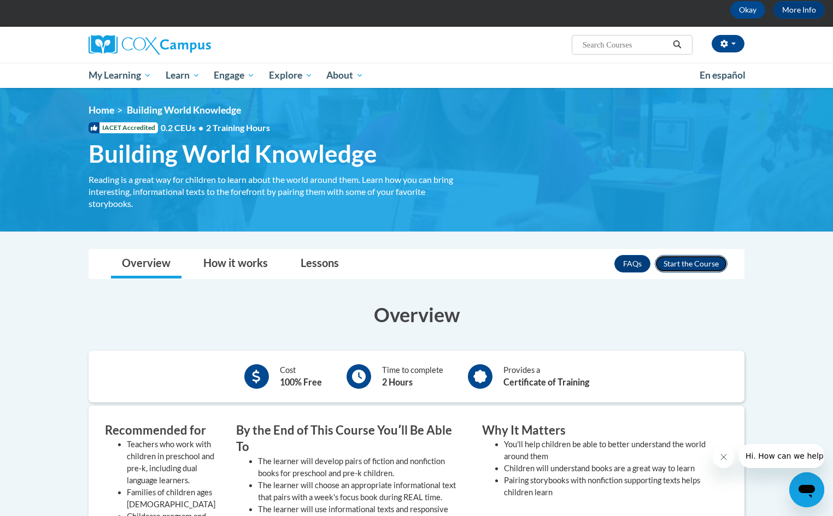
click at [697, 260] on button "Enroll" at bounding box center [690, 263] width 73 height 17
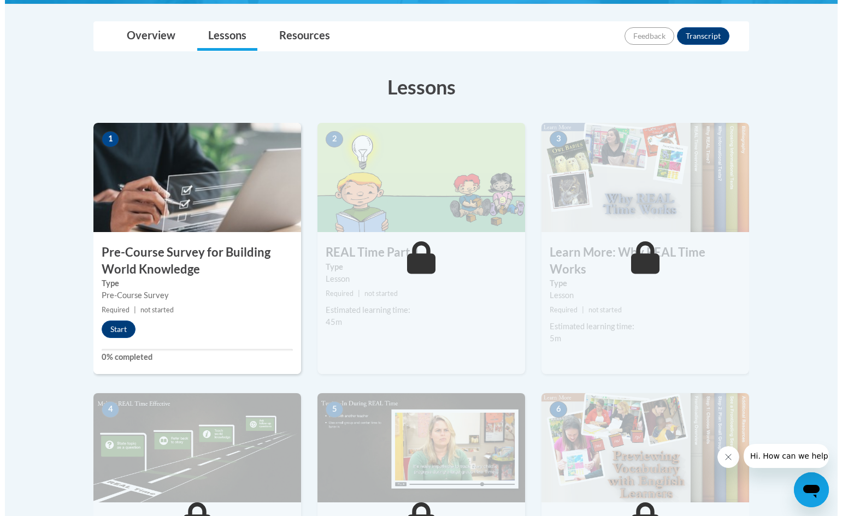
scroll to position [219, 0]
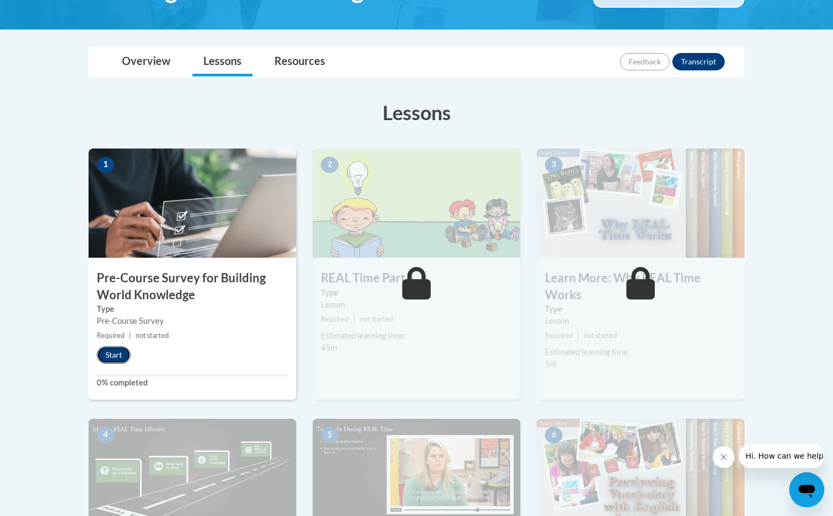
click at [113, 357] on button "Start" at bounding box center [114, 354] width 34 height 17
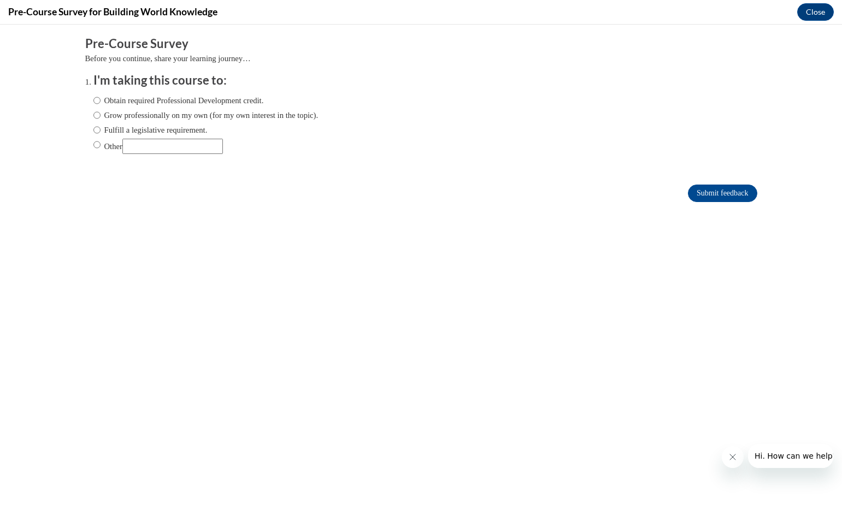
scroll to position [0, 0]
click at [93, 100] on input "Obtain required Professional Development credit." at bounding box center [96, 101] width 7 height 12
radio input "true"
click at [704, 192] on input "Submit feedback" at bounding box center [722, 193] width 69 height 17
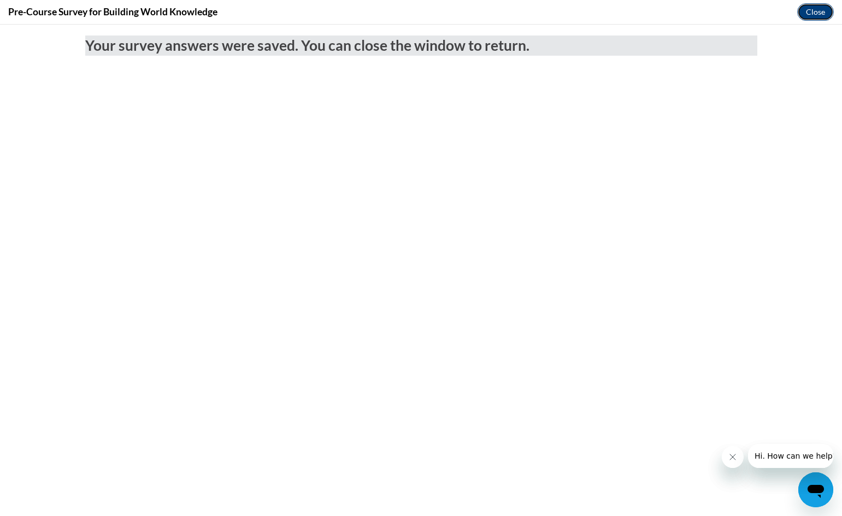
click at [810, 14] on button "Close" at bounding box center [815, 11] width 37 height 17
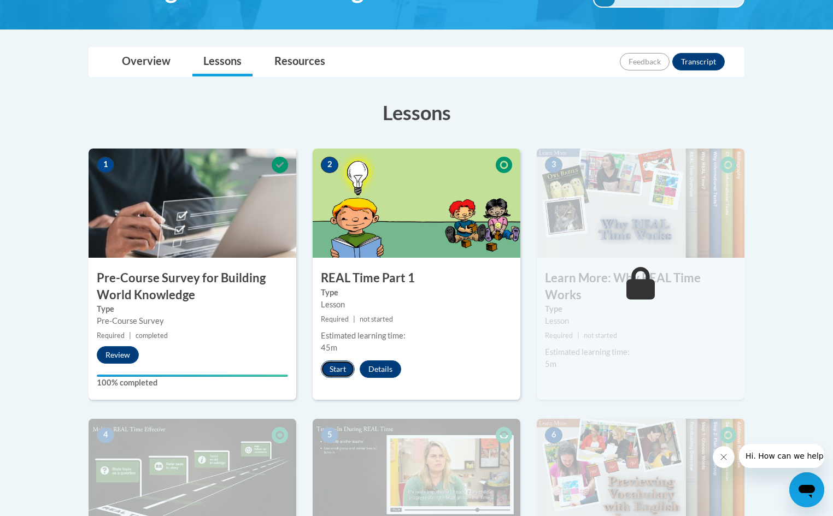
click at [341, 368] on button "Start" at bounding box center [338, 369] width 34 height 17
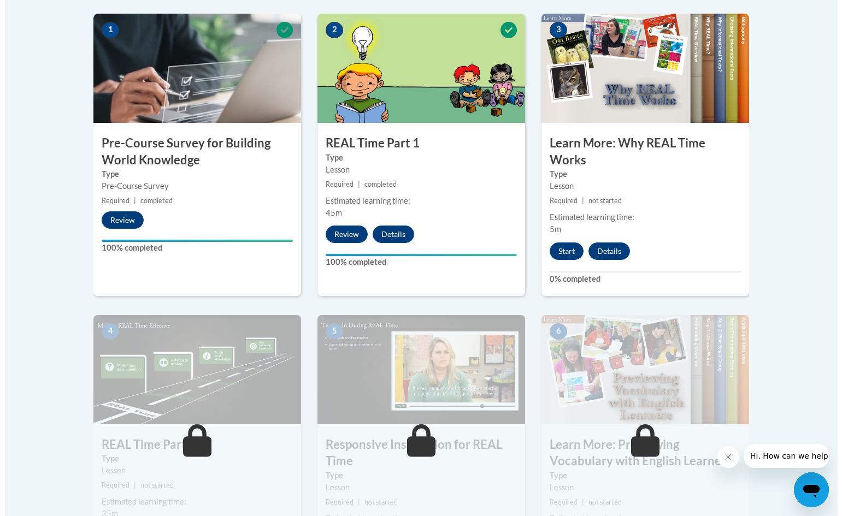
scroll to position [370, 0]
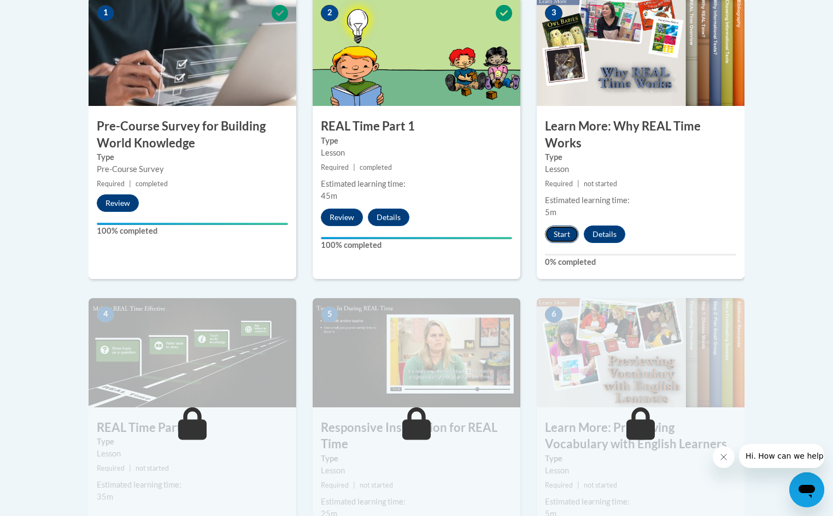
click at [561, 231] on button "Start" at bounding box center [562, 234] width 34 height 17
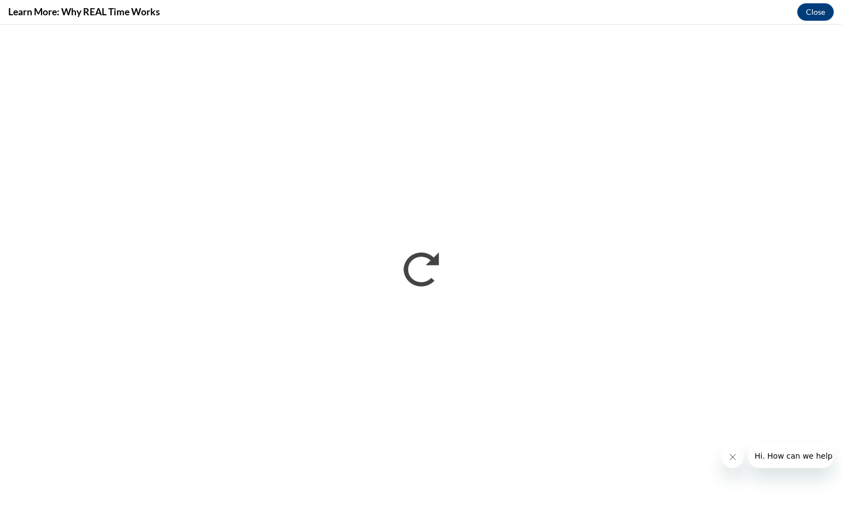
scroll to position [0, 0]
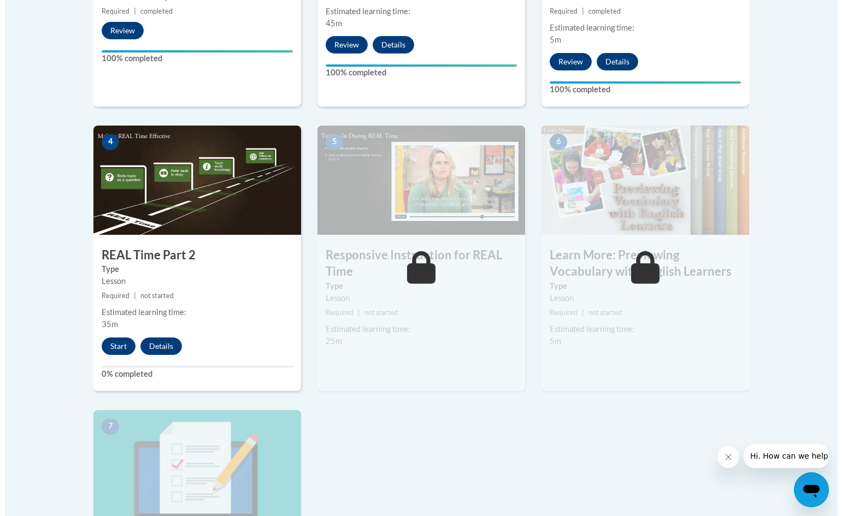
scroll to position [546, 0]
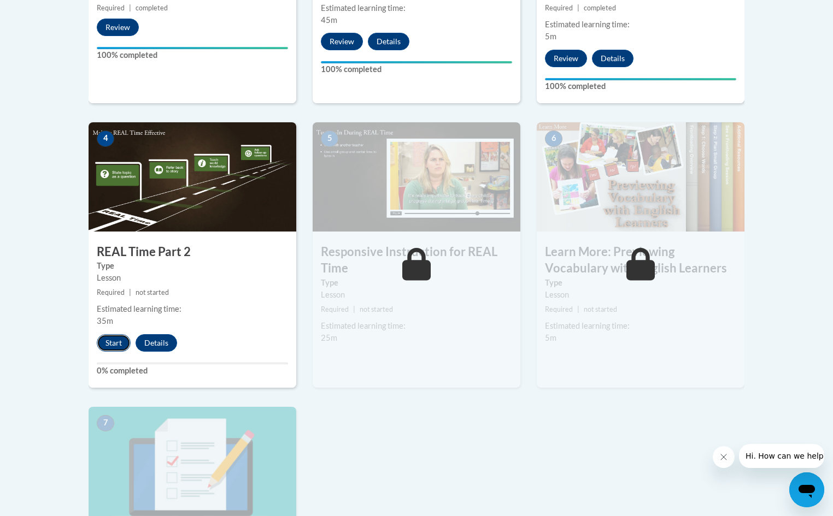
click at [103, 339] on button "Start" at bounding box center [114, 342] width 34 height 17
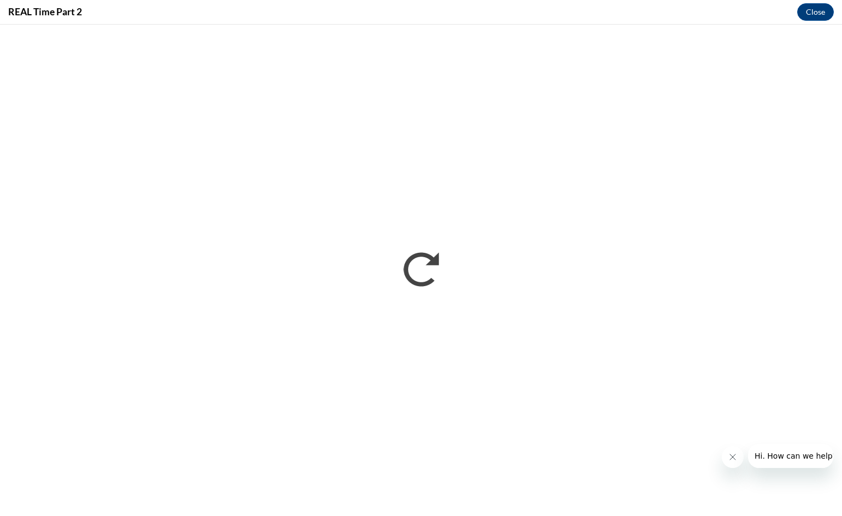
scroll to position [0, 0]
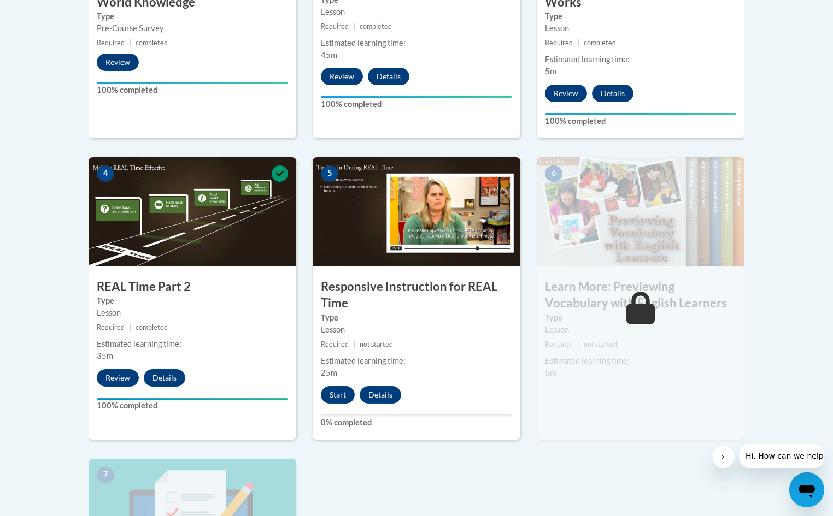
scroll to position [492, 0]
